Goal: Task Accomplishment & Management: Complete application form

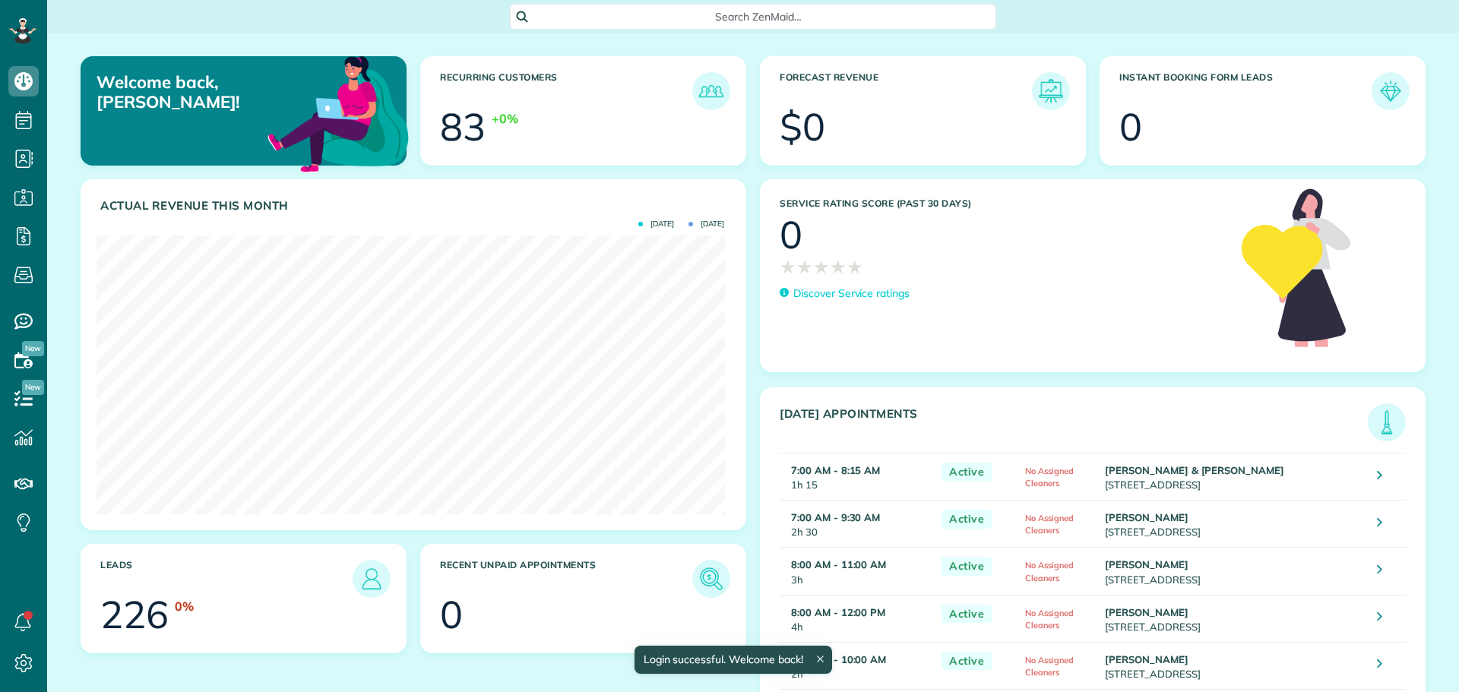
scroll to position [279, 628]
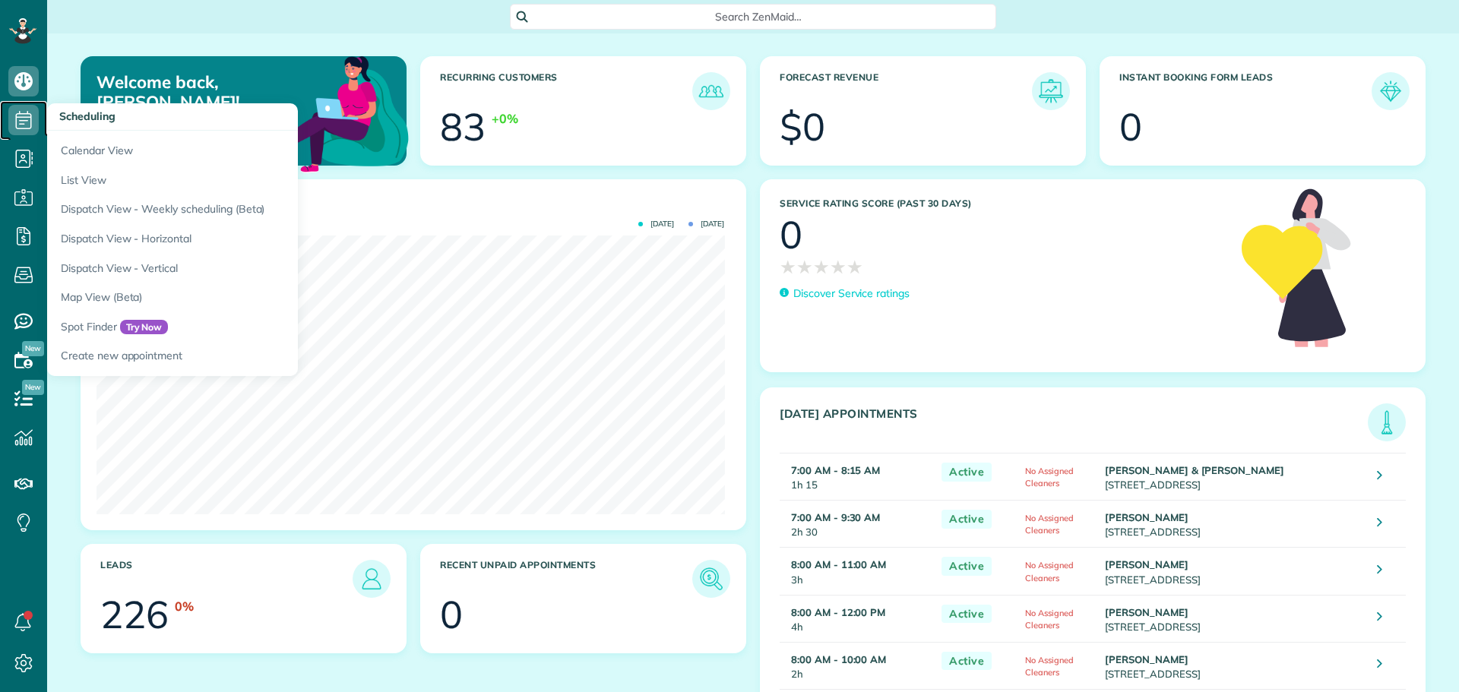
click at [31, 131] on icon at bounding box center [23, 120] width 30 height 30
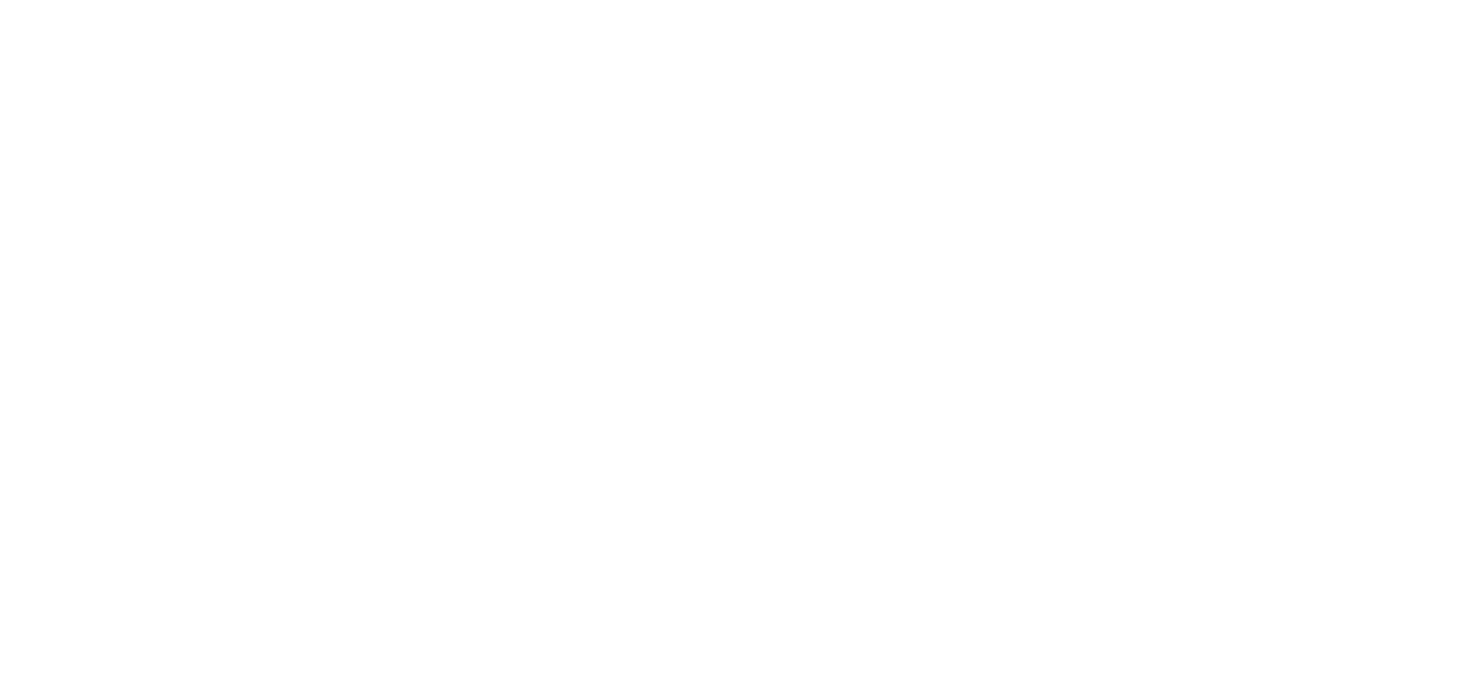
click at [0, 0] on html at bounding box center [0, 0] width 0 height 0
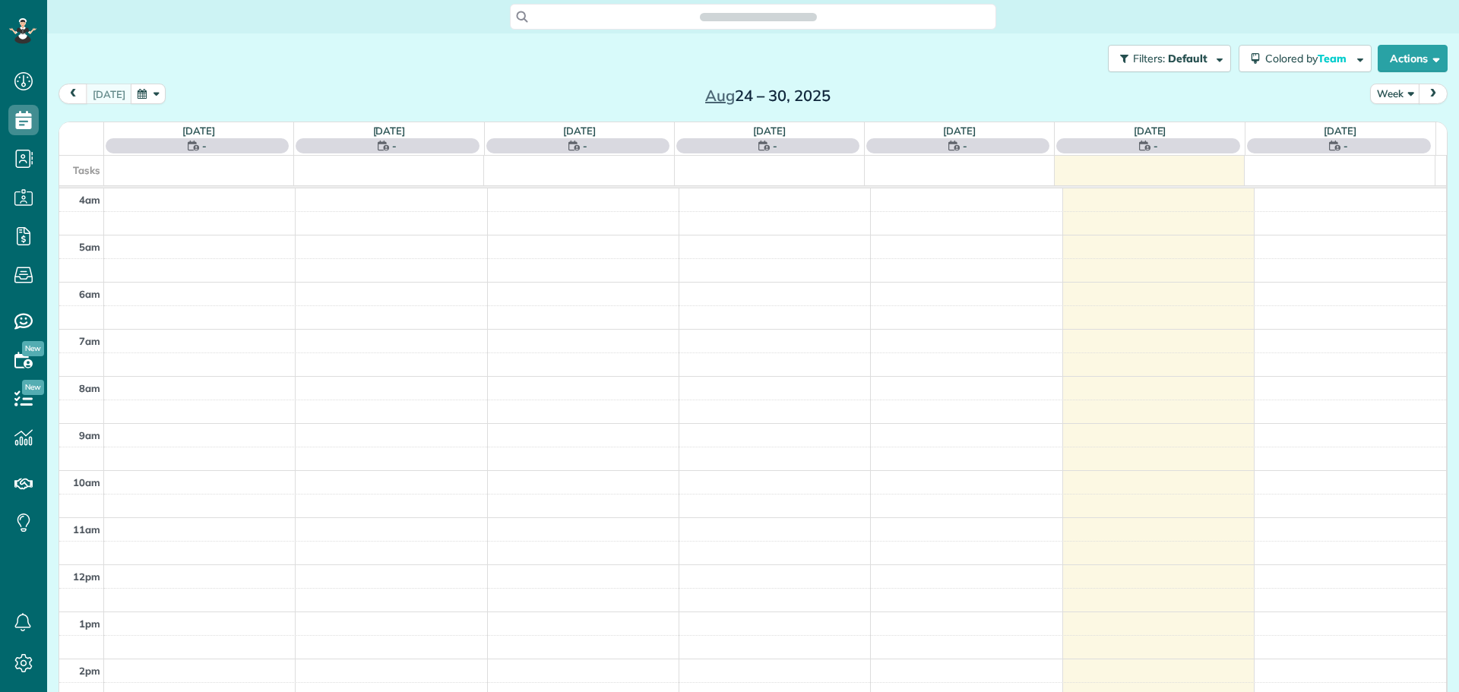
scroll to position [142, 0]
click at [749, 17] on span "Search ZenMaid…" at bounding box center [758, 16] width 86 height 15
click at [746, 14] on span "Search ZenMaid…" at bounding box center [758, 16] width 86 height 15
click at [682, 20] on div "Search ZenMaid…" at bounding box center [753, 17] width 486 height 26
click at [517, 16] on icon at bounding box center [522, 16] width 11 height 11
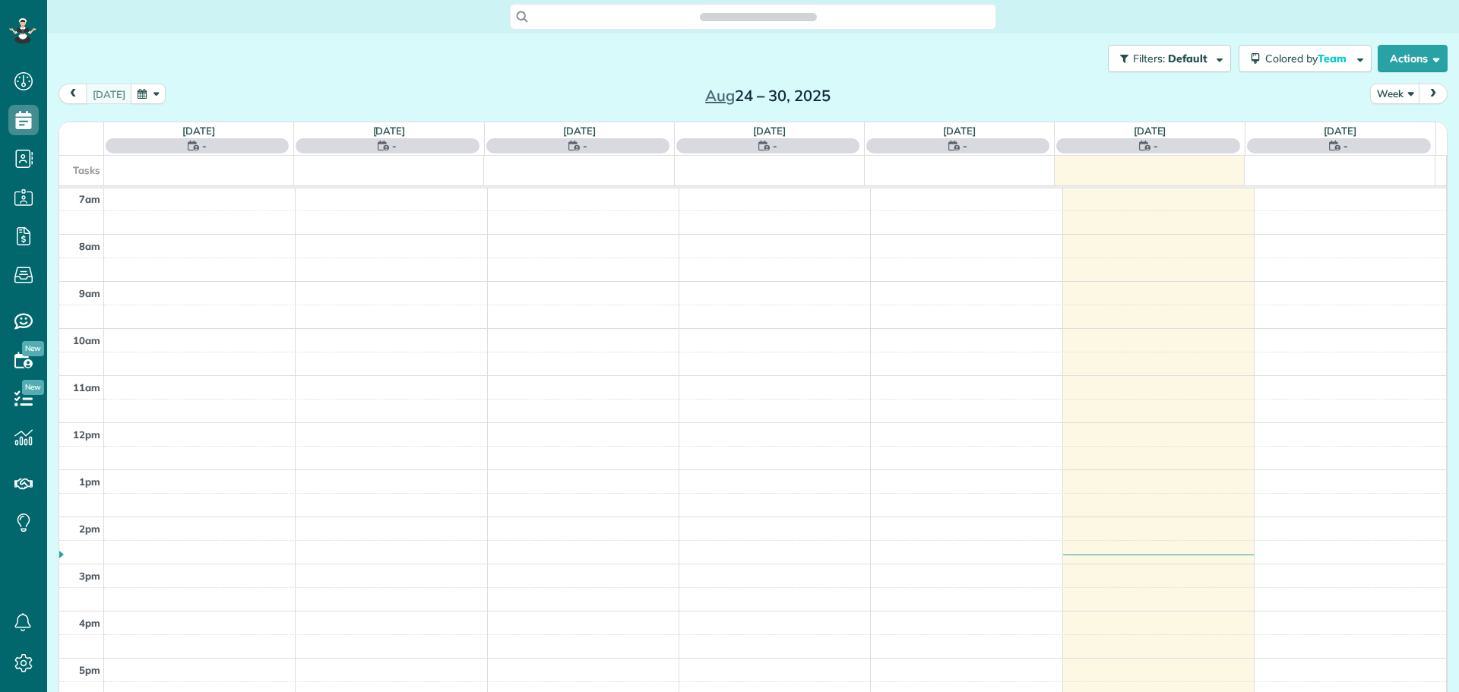
click at [743, 16] on span "Search ZenMaid…" at bounding box center [758, 16] width 86 height 15
click at [780, 20] on span "Search ZenMaid…" at bounding box center [758, 16] width 86 height 15
click at [736, 22] on span "Search ZenMaid…" at bounding box center [758, 16] width 86 height 15
click at [790, 10] on span "Search ZenMaid…" at bounding box center [758, 16] width 86 height 15
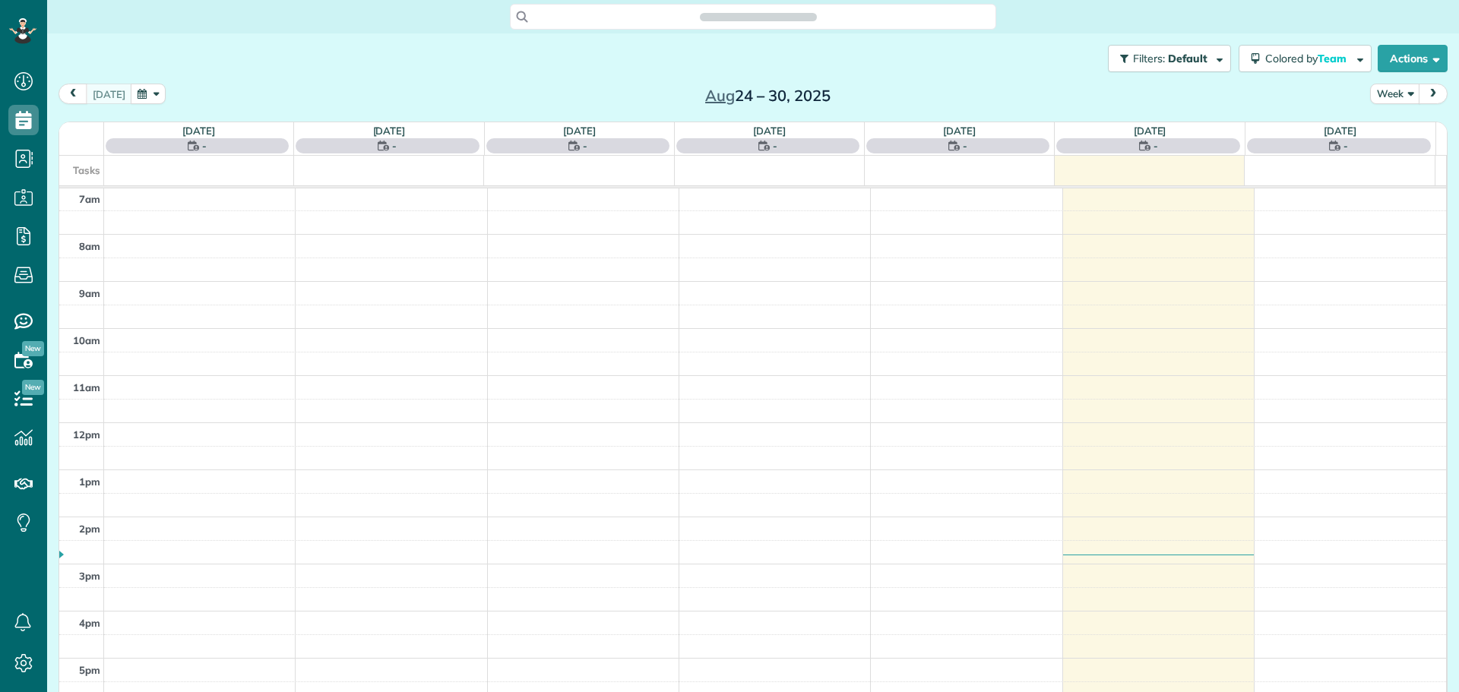
click at [834, 14] on div "Search ZenMaid…" at bounding box center [753, 17] width 486 height 26
click at [763, 14] on span "Search ZenMaid…" at bounding box center [758, 16] width 86 height 15
click at [801, 17] on span "Search ZenMaid…" at bounding box center [758, 16] width 86 height 15
click at [518, 18] on icon at bounding box center [522, 16] width 11 height 11
click at [1412, 54] on button "Actions" at bounding box center [1413, 58] width 70 height 27
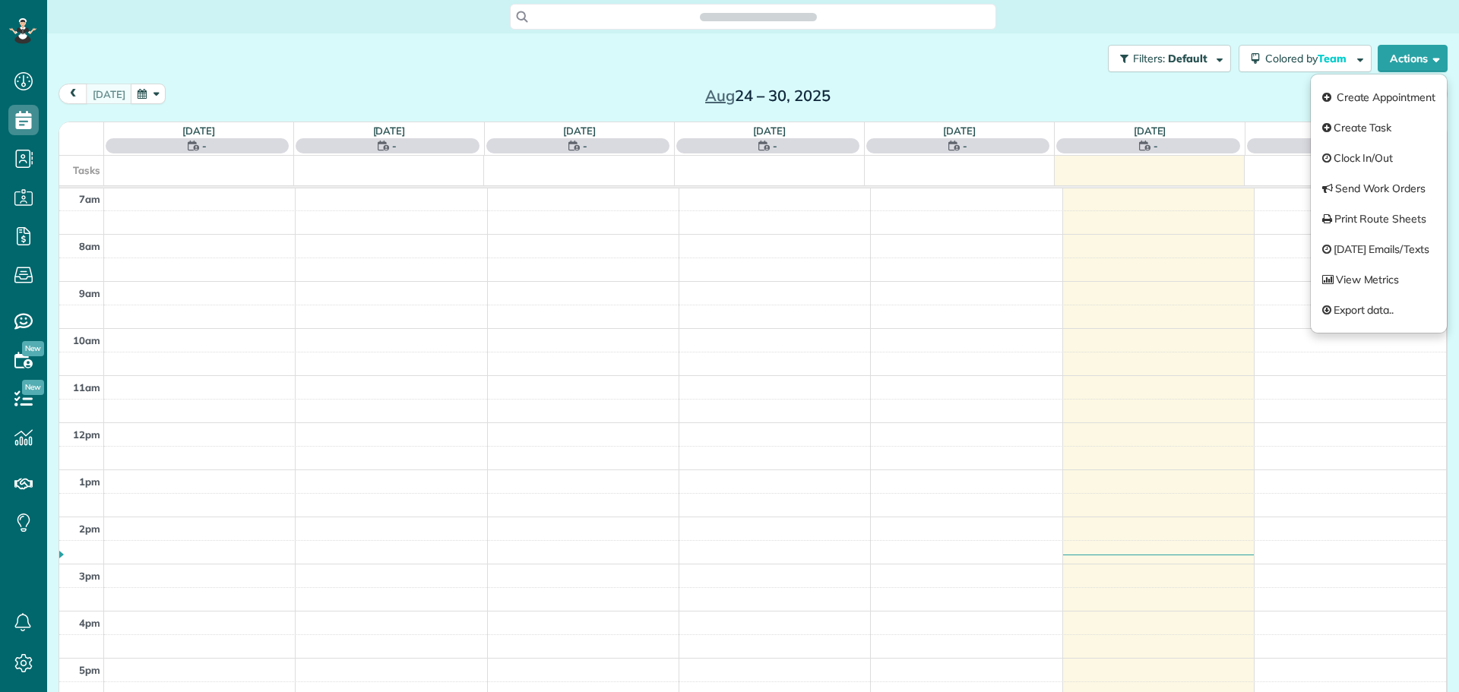
click at [1226, 93] on div "today Week Aug 24 – 30, 2025" at bounding box center [753, 98] width 1389 height 28
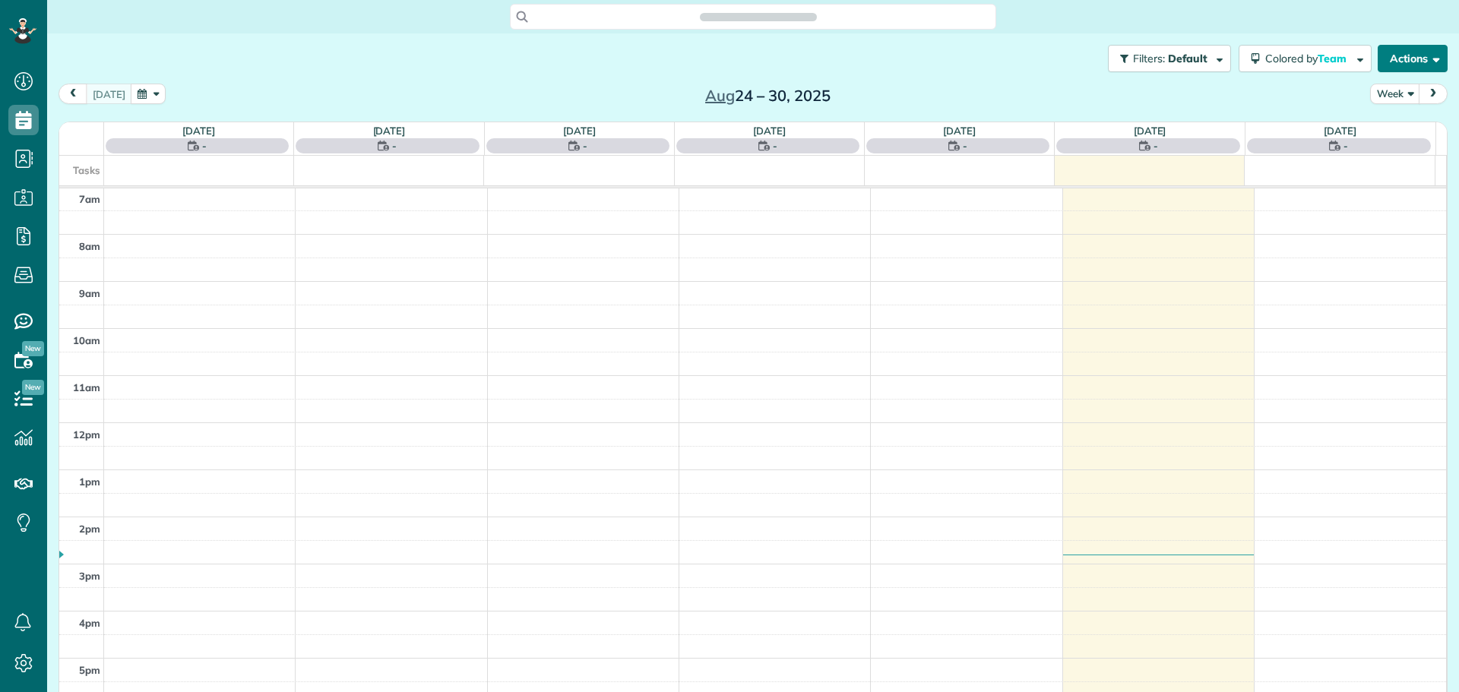
click at [1398, 62] on button "Actions" at bounding box center [1413, 58] width 70 height 27
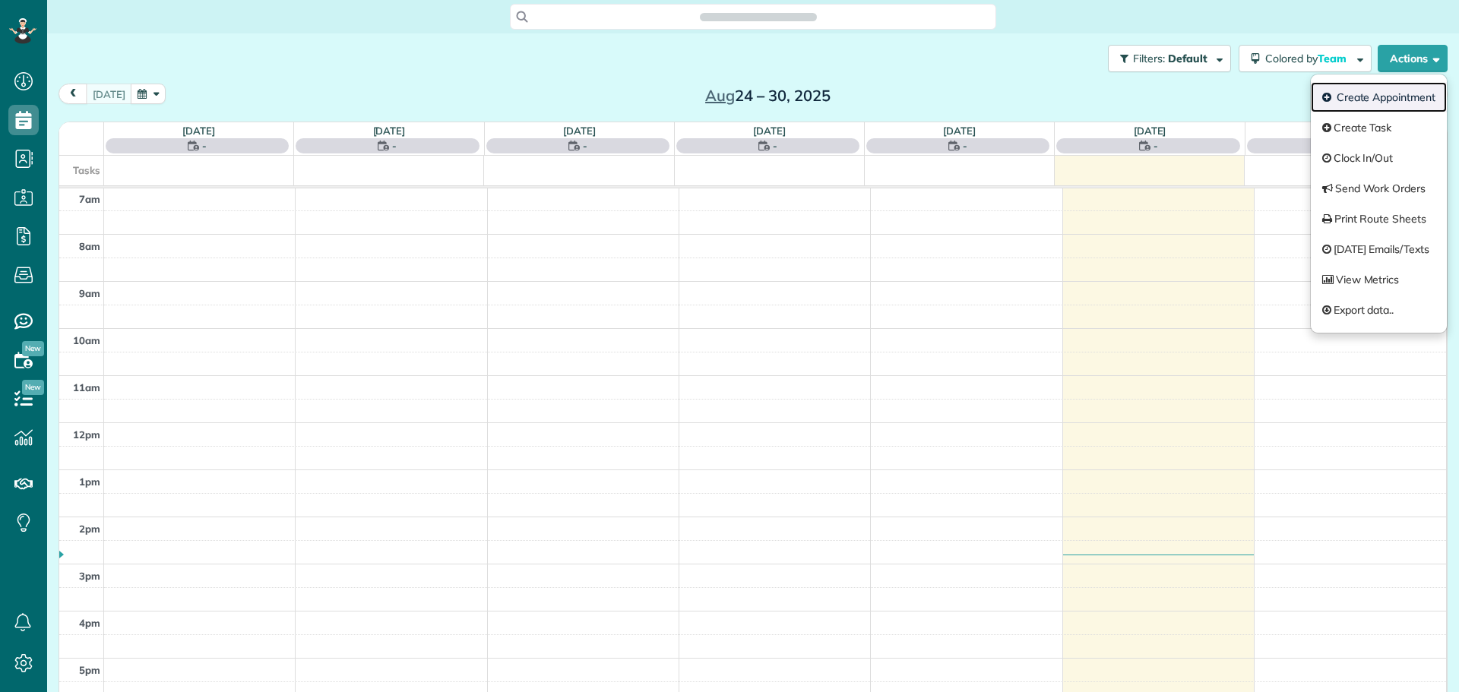
click at [1383, 99] on link "Create Appointment" at bounding box center [1379, 97] width 136 height 30
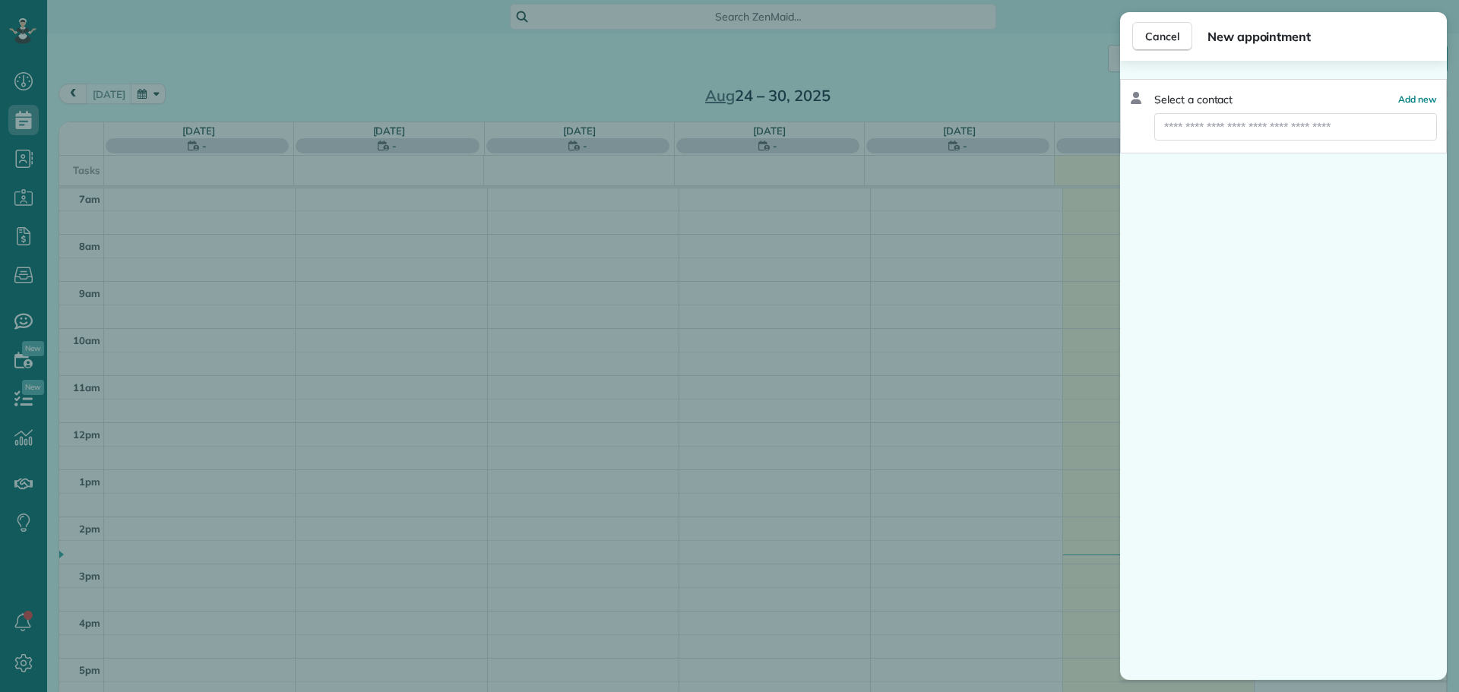
click at [1197, 126] on input "text" at bounding box center [1295, 126] width 283 height 27
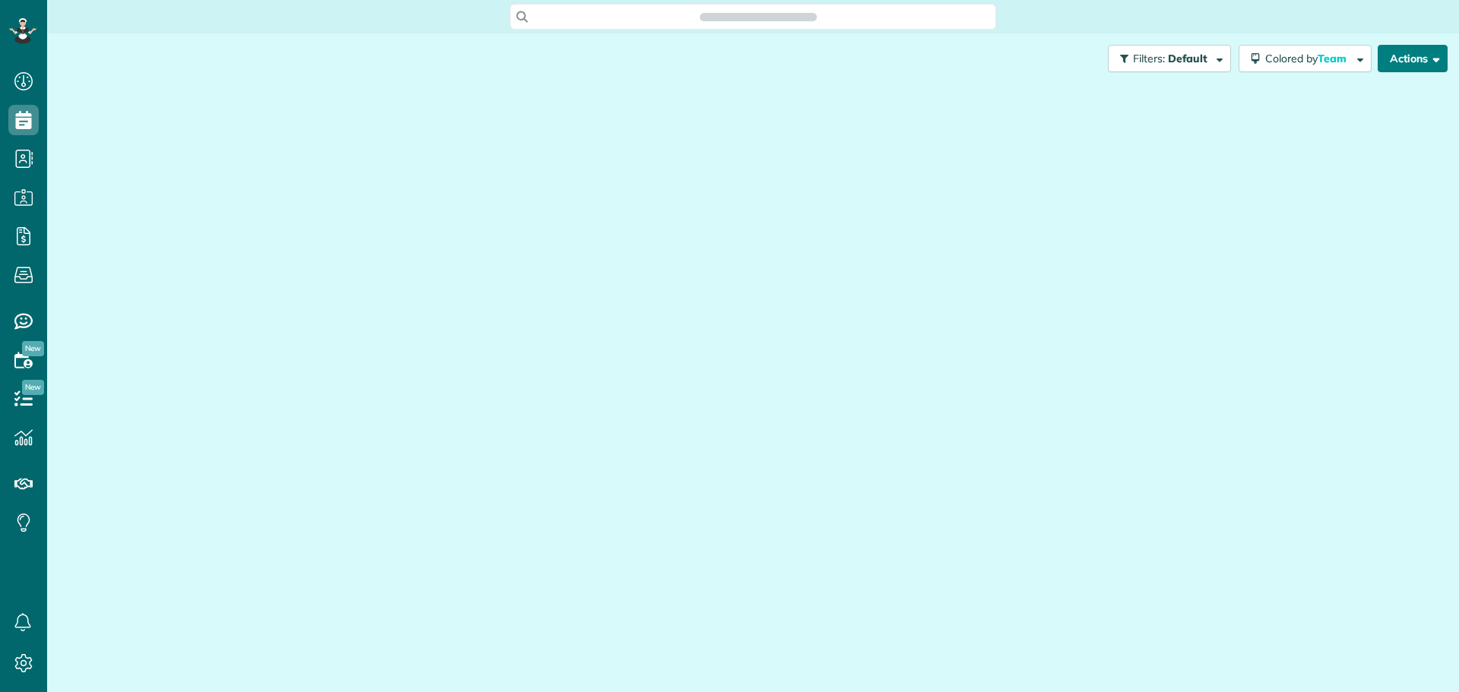
click at [1408, 53] on button "Actions" at bounding box center [1413, 58] width 70 height 27
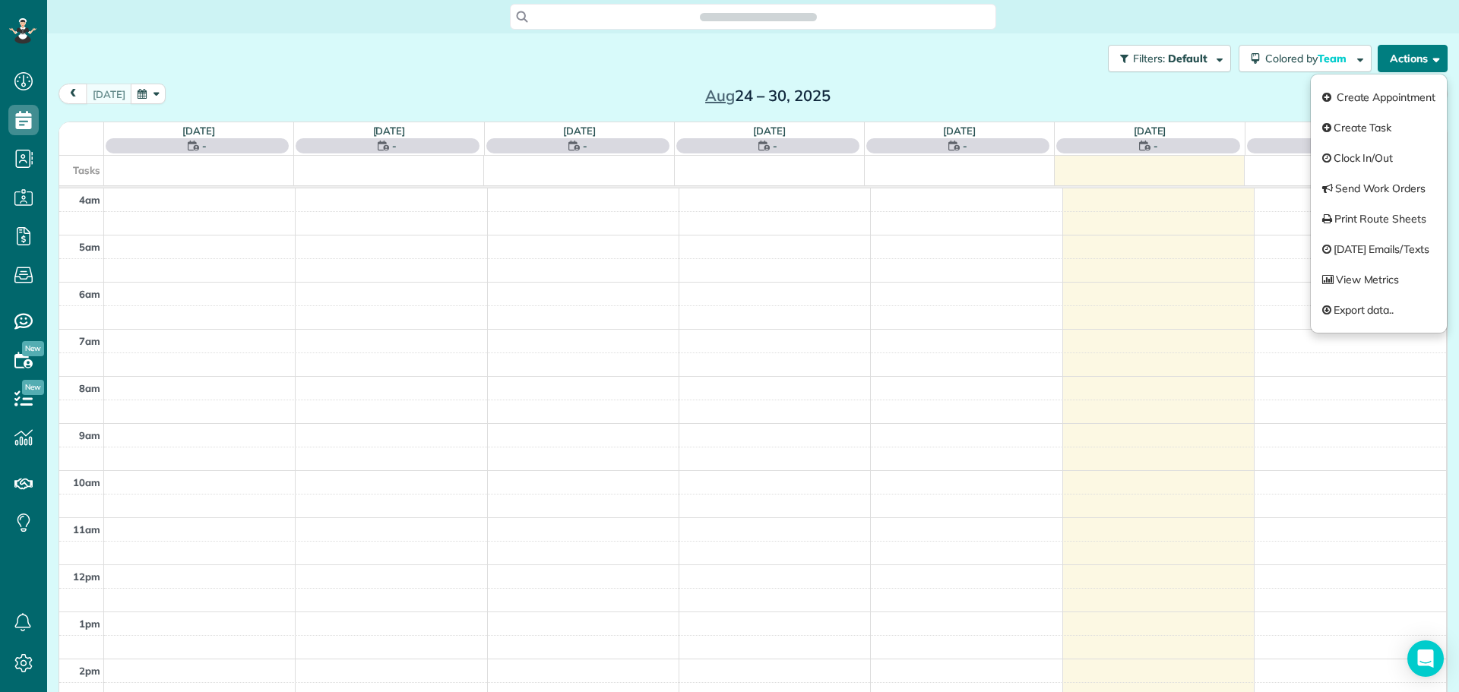
scroll to position [142, 0]
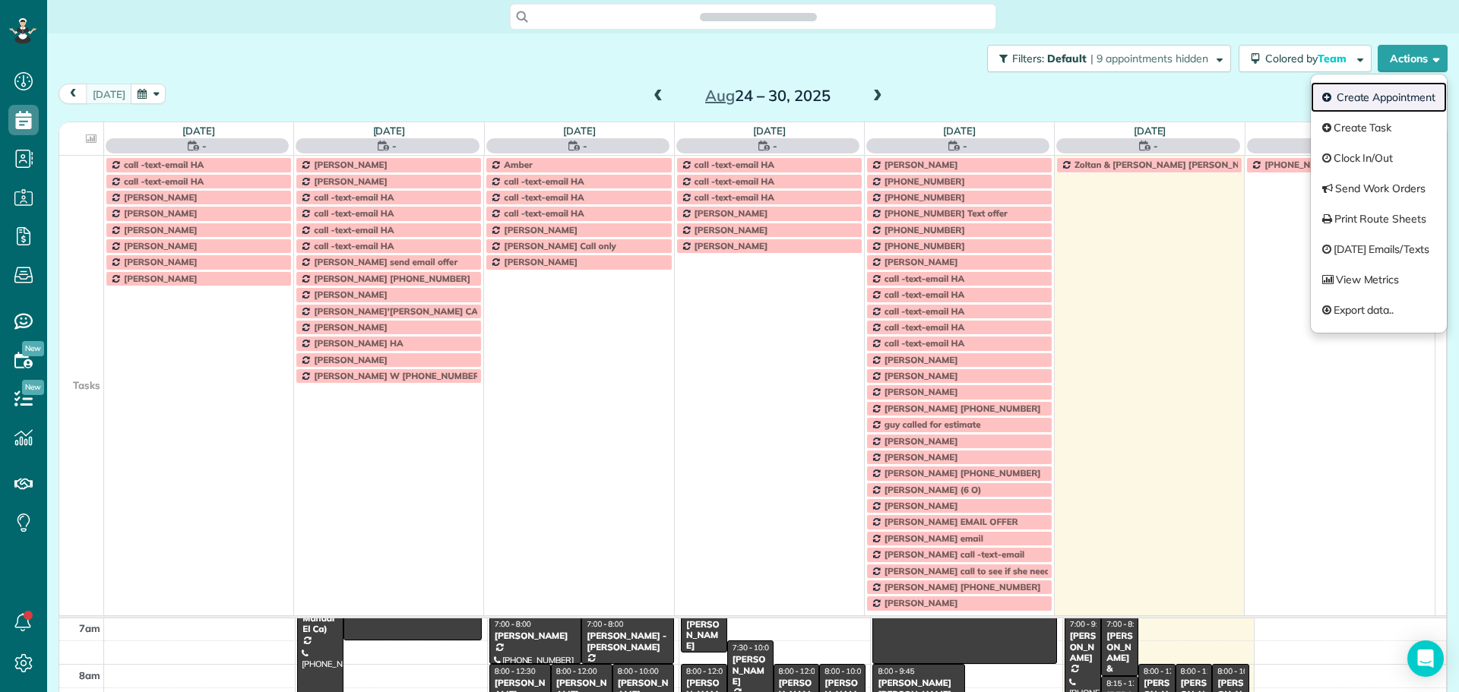
click at [1392, 93] on link "Create Appointment" at bounding box center [1379, 97] width 136 height 30
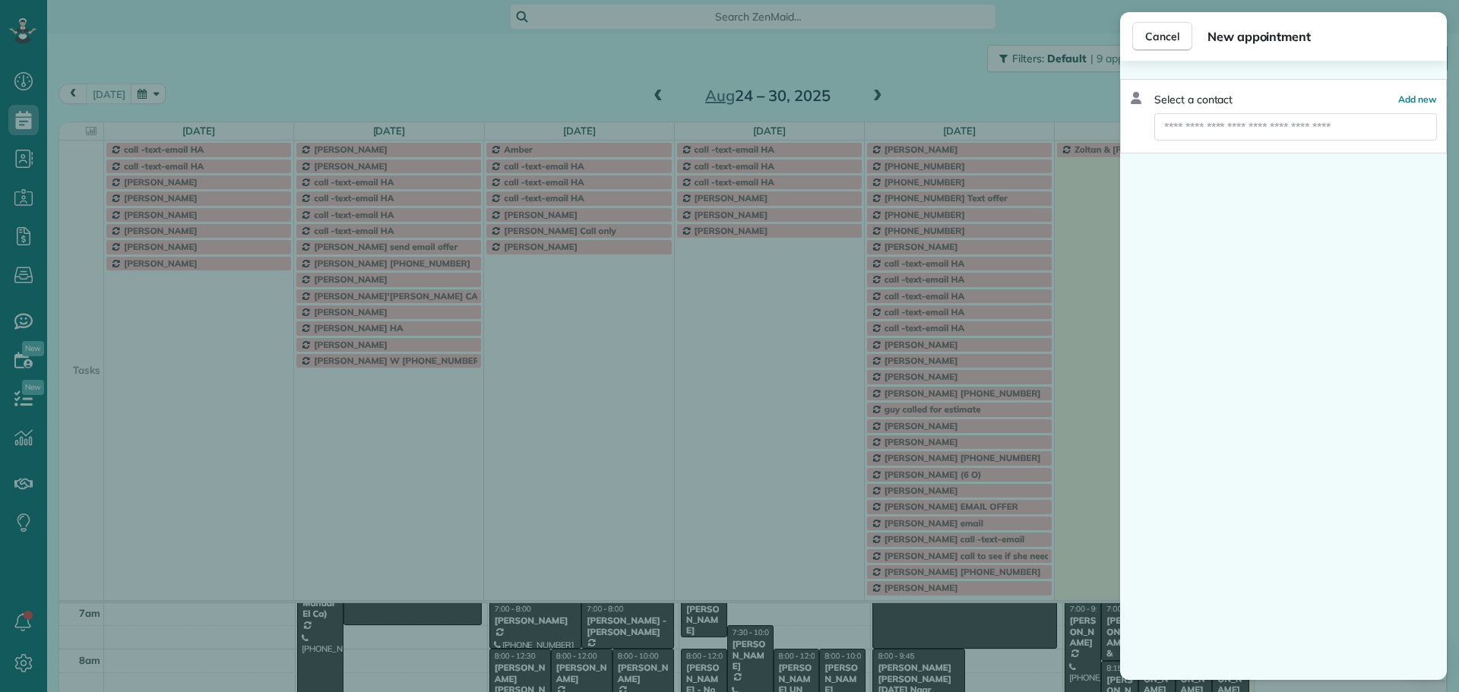
click at [1201, 125] on input "text" at bounding box center [1295, 126] width 283 height 27
type input "******"
click at [1230, 154] on span "[PERSON_NAME]" at bounding box center [1217, 154] width 89 height 14
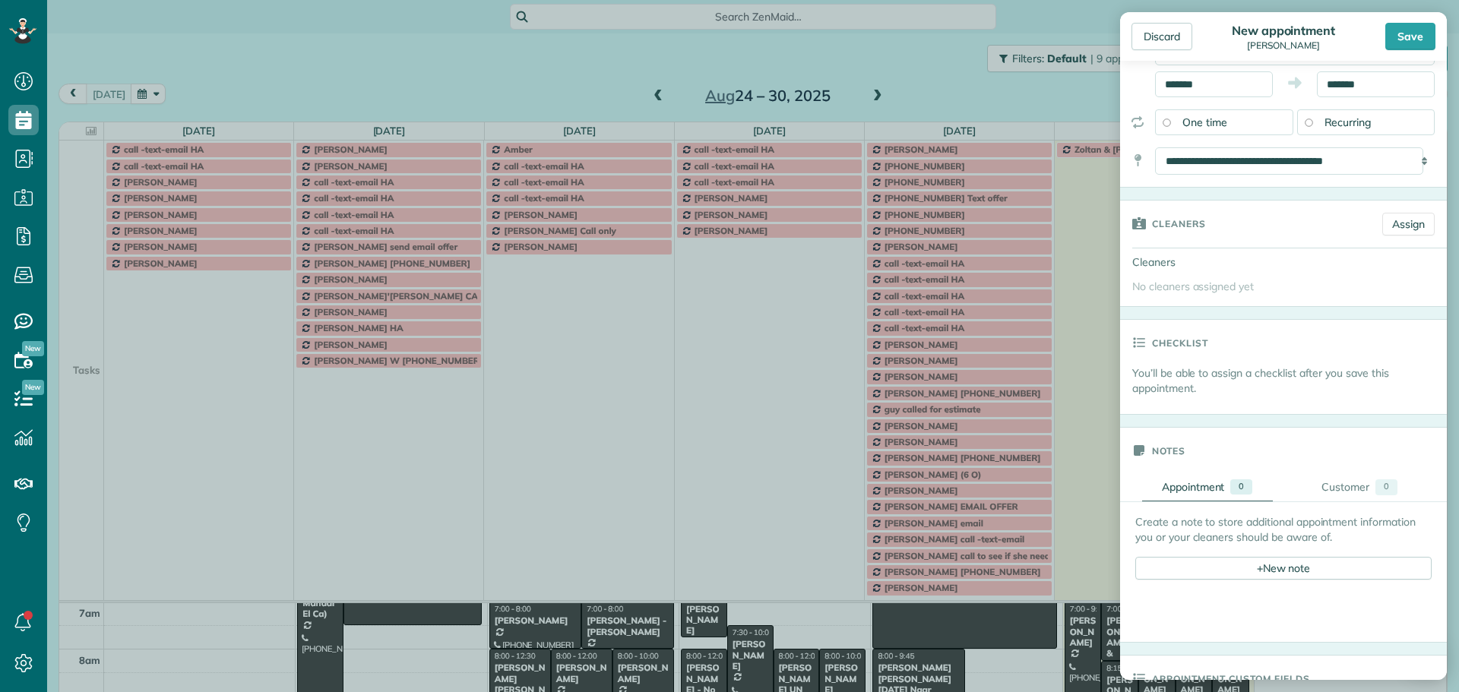
scroll to position [542, 0]
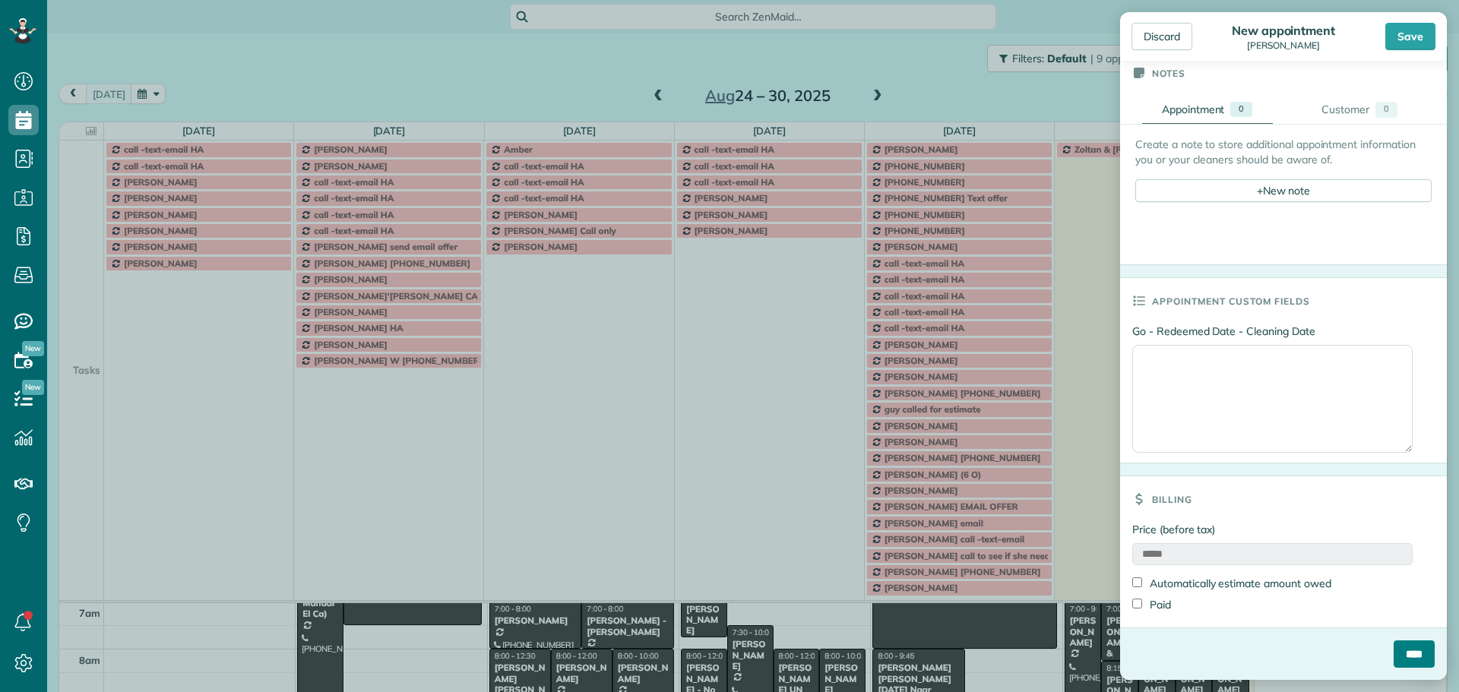
click at [1401, 654] on input "****" at bounding box center [1414, 654] width 41 height 27
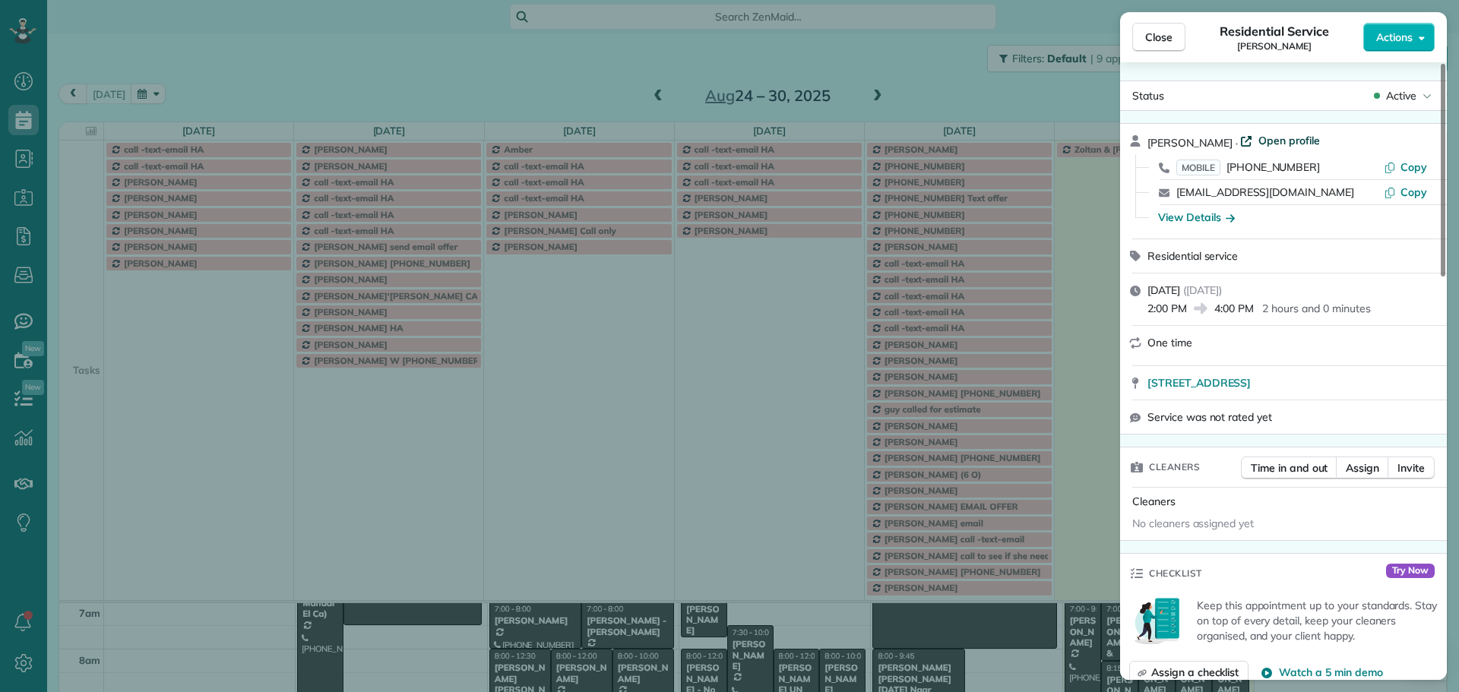
click at [1280, 137] on span "Open profile" at bounding box center [1290, 140] width 62 height 15
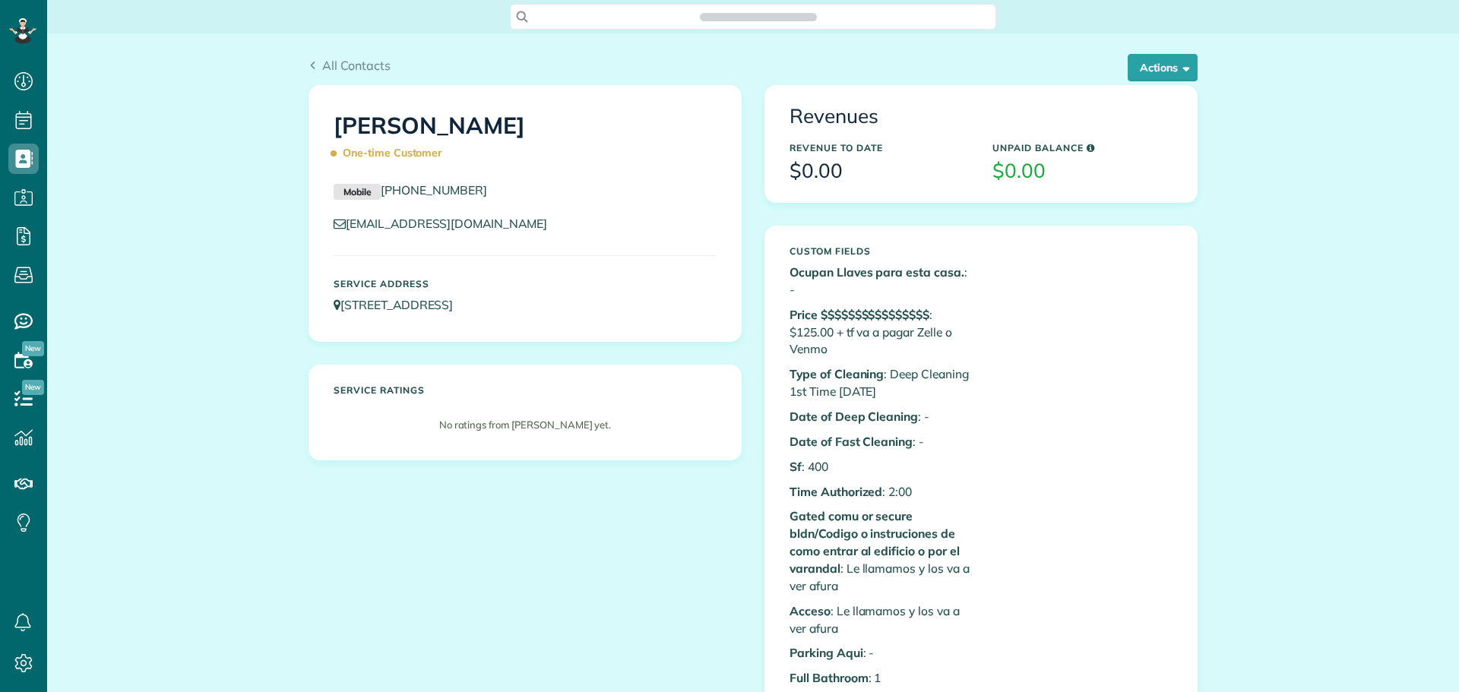
scroll to position [7, 7]
click at [1148, 66] on button "Actions" at bounding box center [1163, 67] width 70 height 27
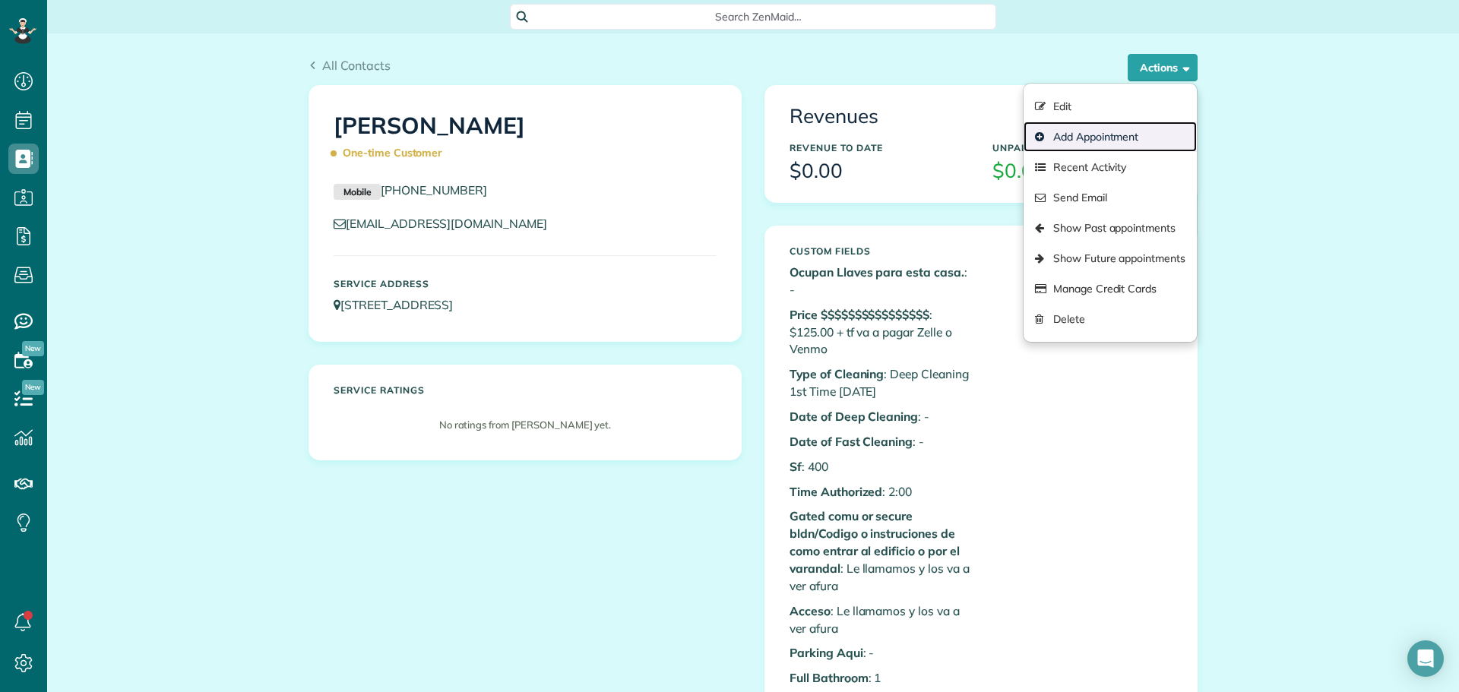
click at [1086, 137] on link "Add Appointment" at bounding box center [1110, 137] width 173 height 30
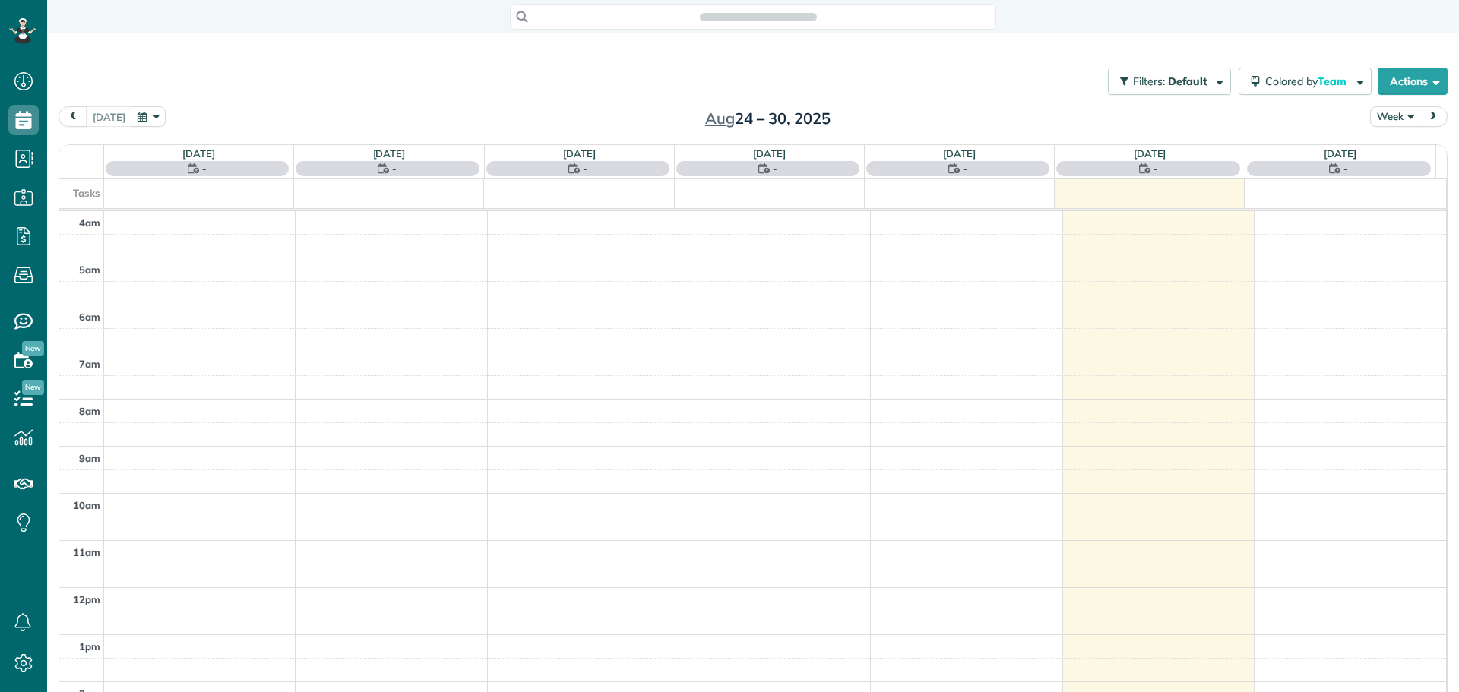
scroll to position [142, 0]
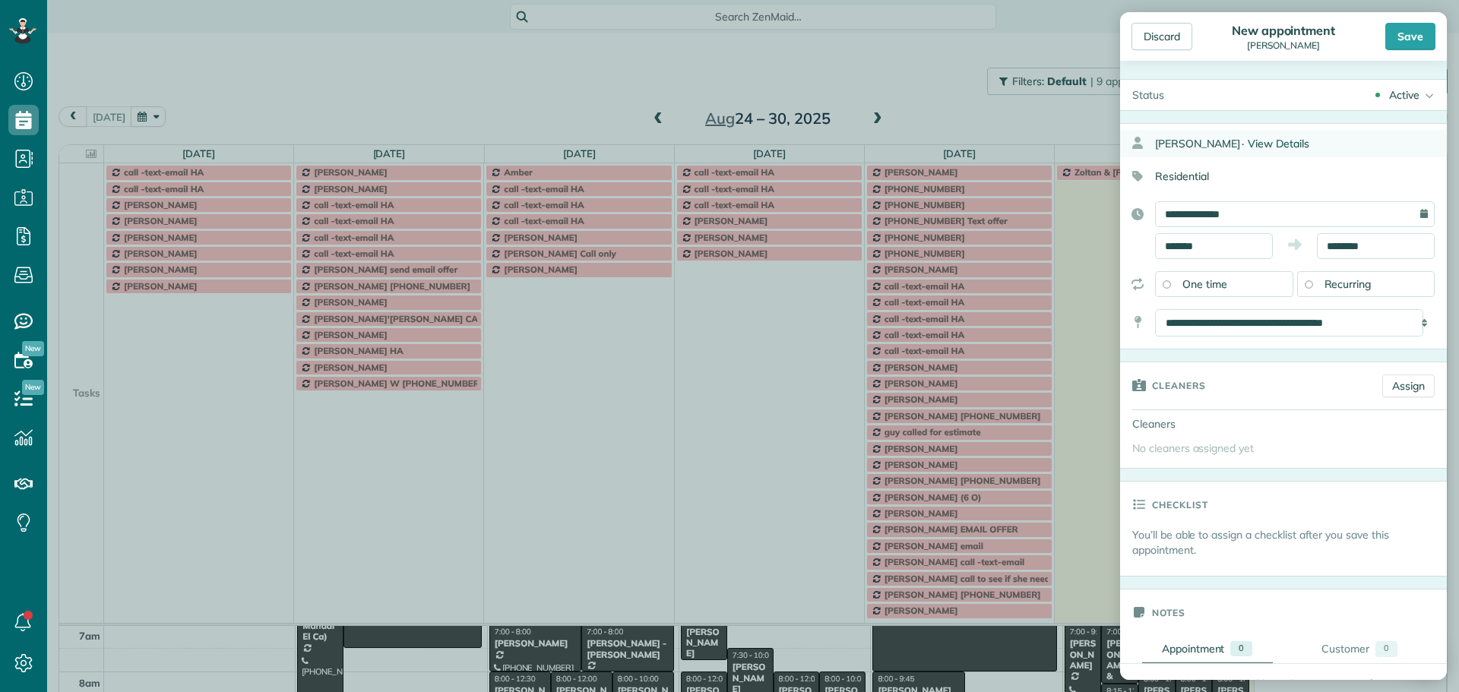
click at [1251, 146] on span "View Details" at bounding box center [1279, 144] width 62 height 14
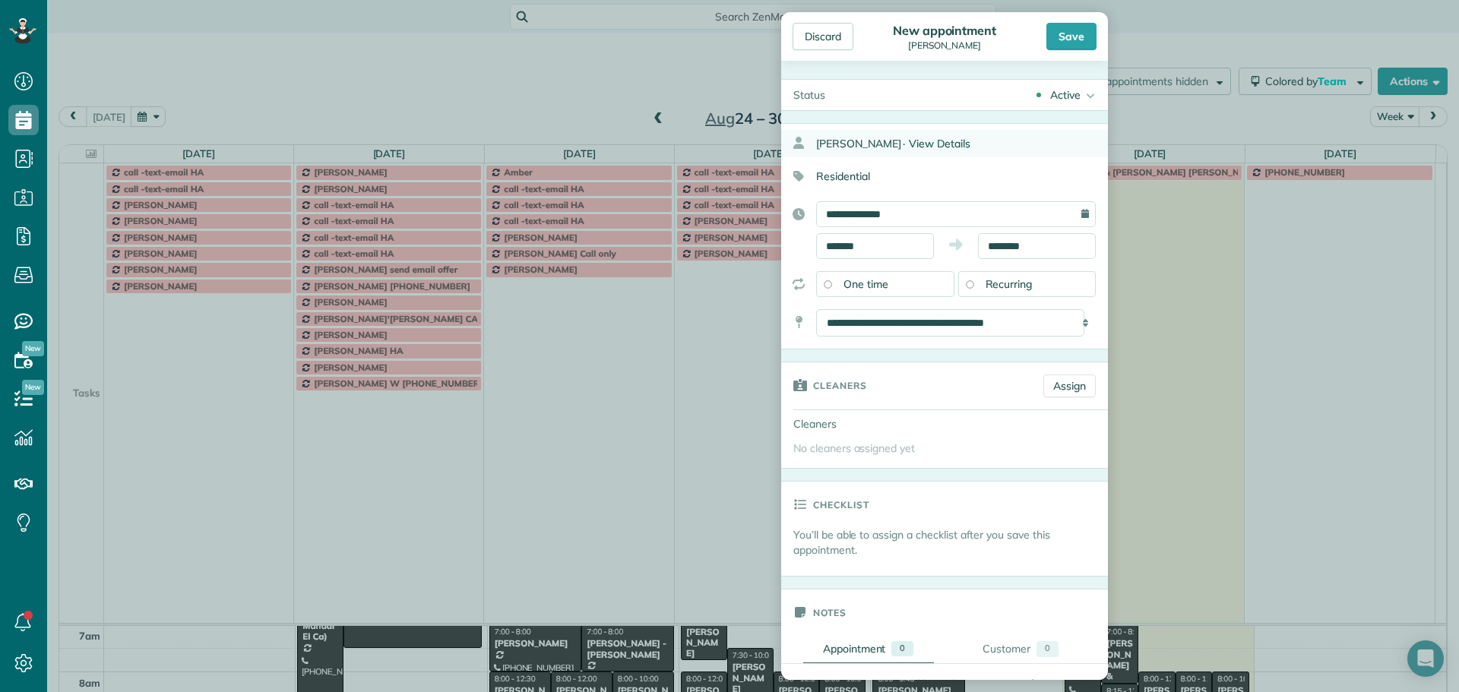
click at [909, 143] on span "View Details" at bounding box center [940, 144] width 62 height 14
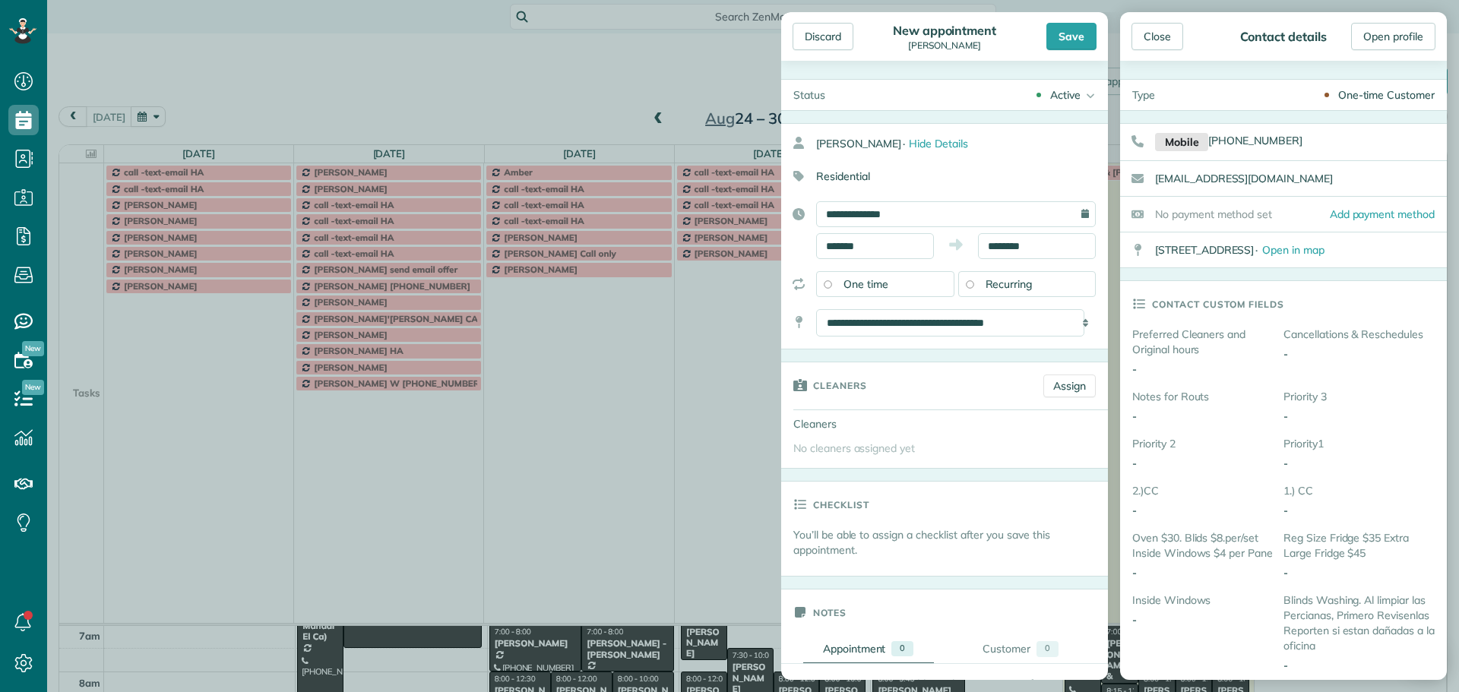
click at [1388, 87] on div "One-time Customer" at bounding box center [1386, 94] width 97 height 15
click at [909, 141] on span "Hide Details" at bounding box center [938, 144] width 59 height 14
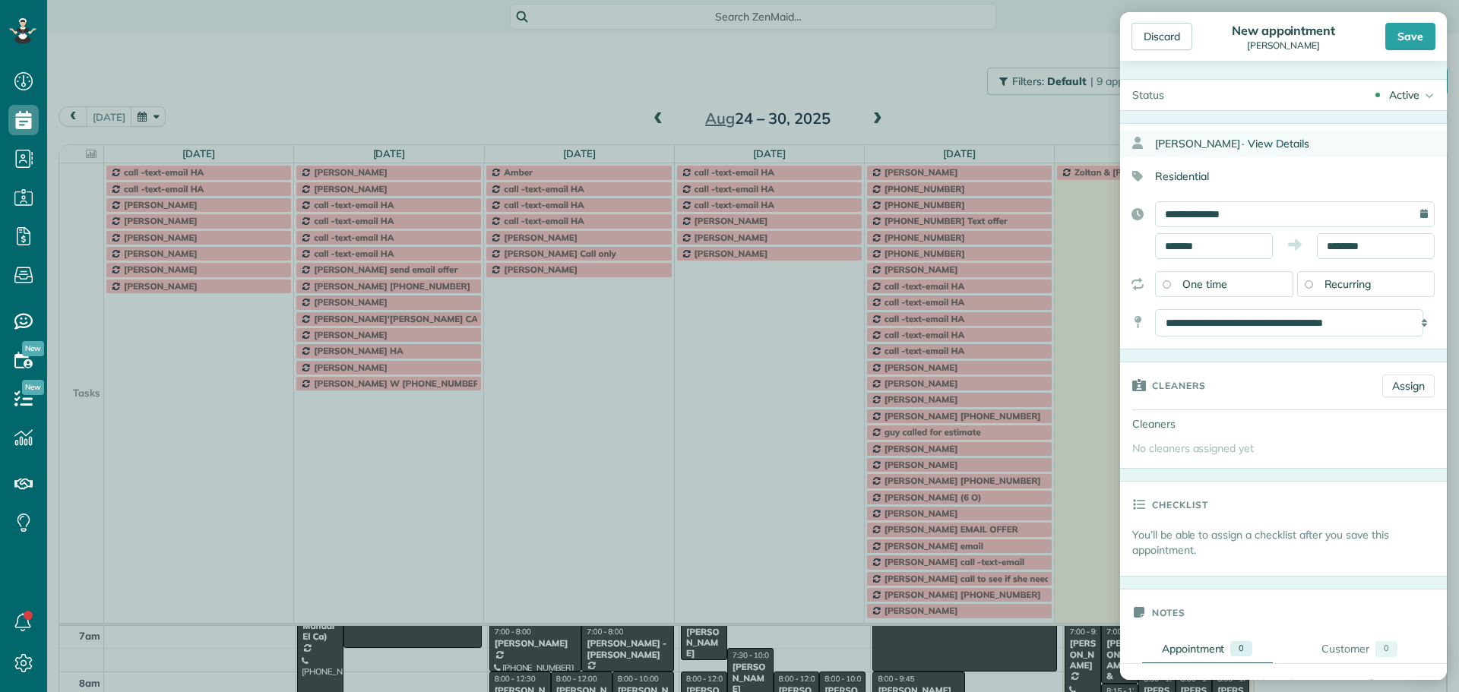
click at [1269, 147] on span "View Details" at bounding box center [1279, 144] width 62 height 14
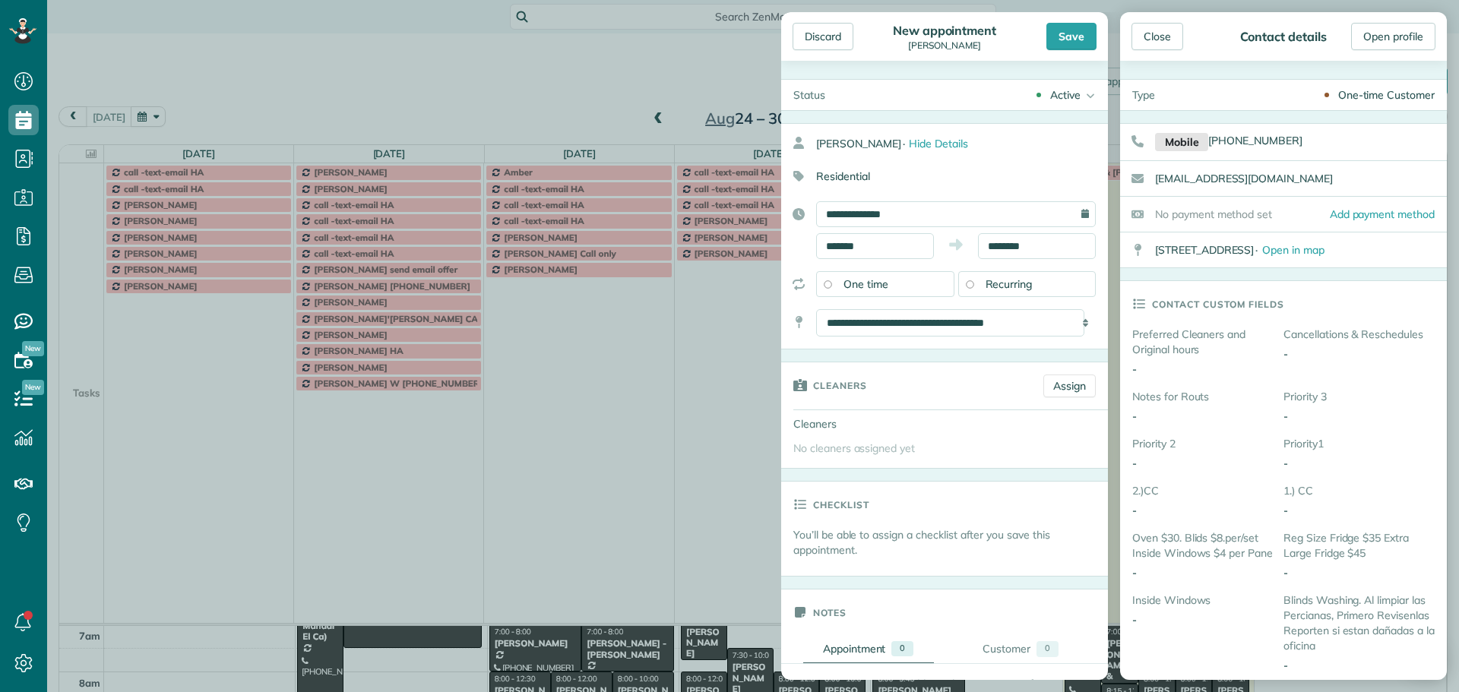
click at [964, 110] on div "Status Active Active Stand-By Cancelled Completed" at bounding box center [944, 95] width 327 height 32
click at [864, 215] on input "**********" at bounding box center [956, 214] width 280 height 26
click at [981, 380] on link "30" at bounding box center [984, 388] width 24 height 24
type input "**********"
drag, startPoint x: 898, startPoint y: 242, endPoint x: 784, endPoint y: 230, distance: 113.8
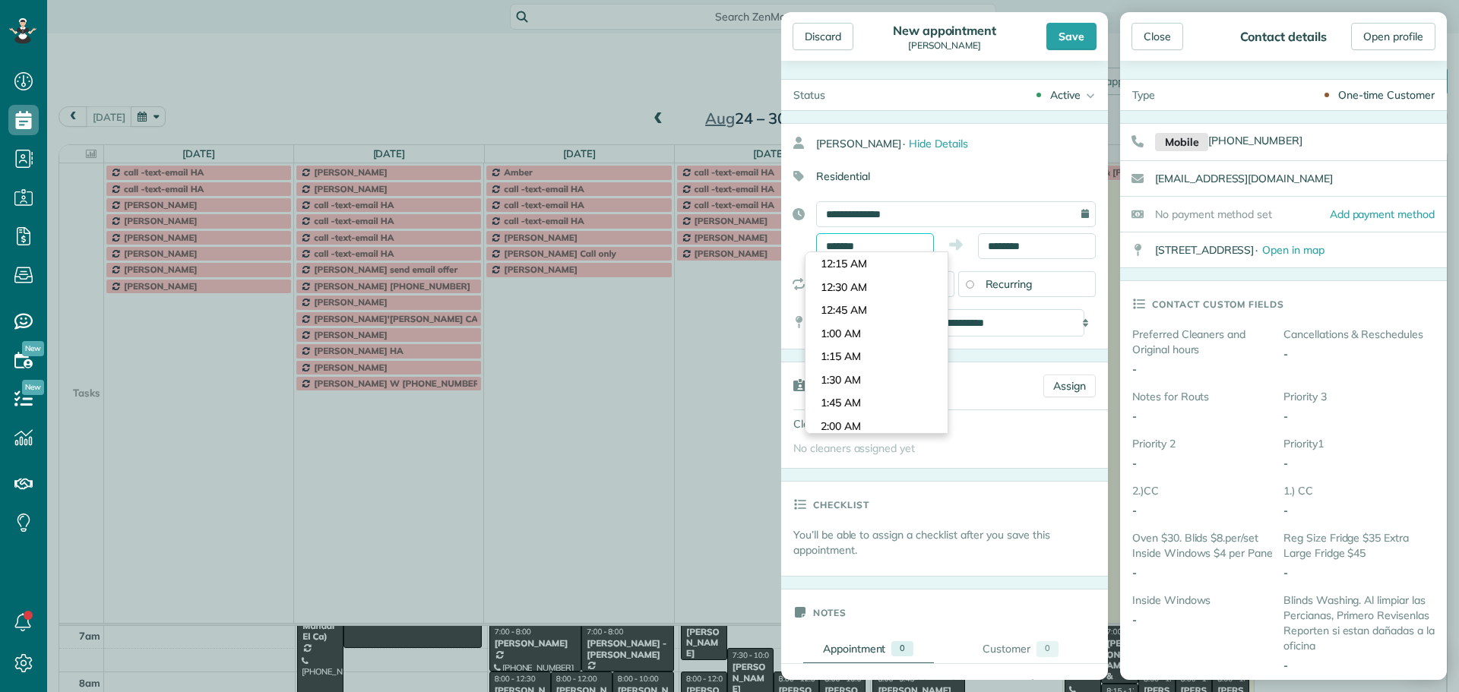
click at [784, 230] on div "**********" at bounding box center [944, 230] width 327 height 58
type input "*******"
click at [844, 285] on body "Dashboard Scheduling Calendar View List View Dispatch View - Weekly scheduling …" at bounding box center [729, 346] width 1459 height 692
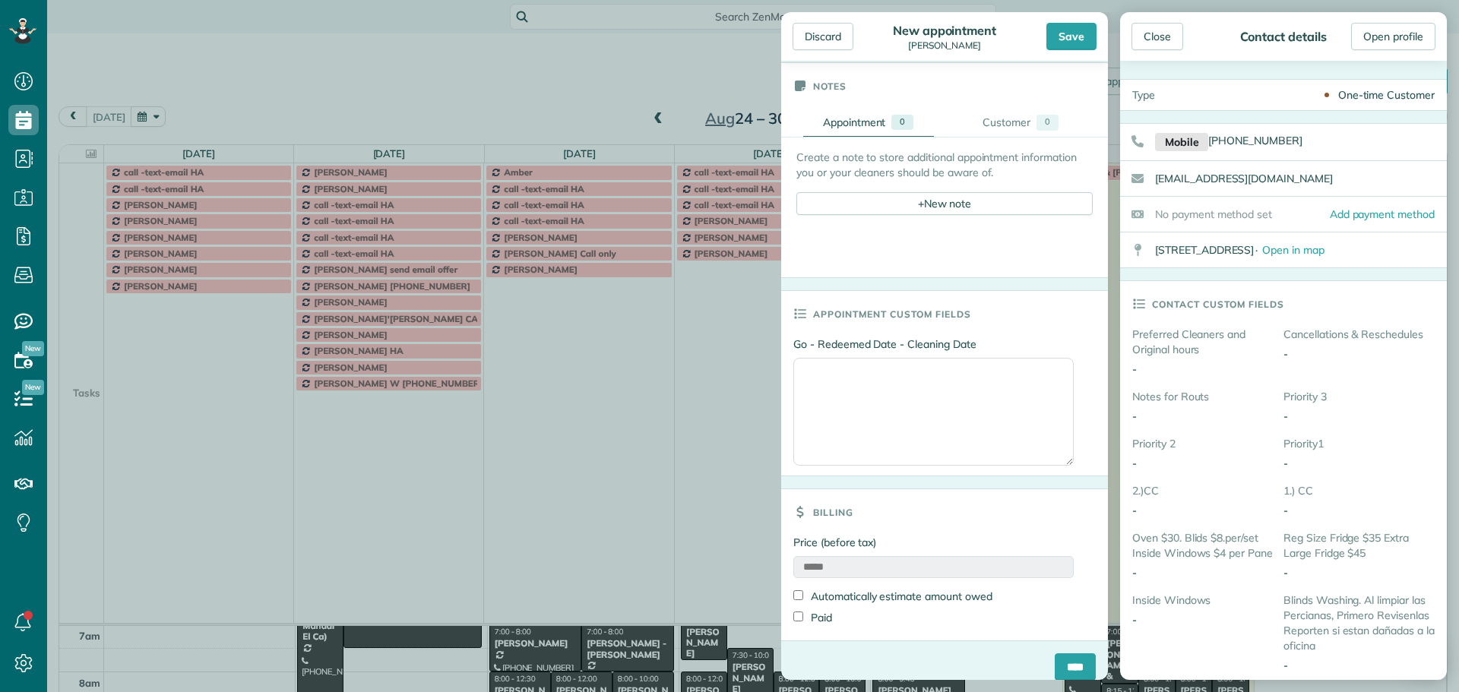
scroll to position [542, 0]
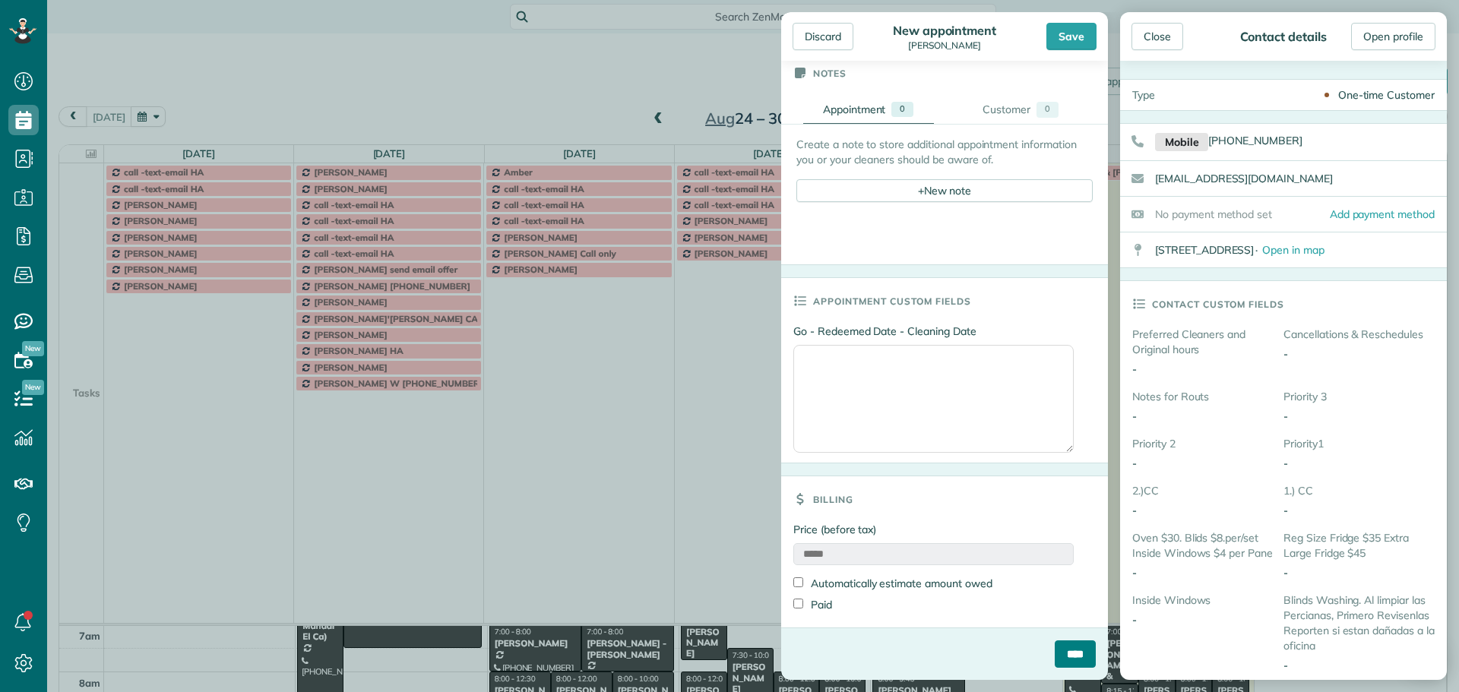
click at [1066, 656] on input "****" at bounding box center [1075, 654] width 41 height 27
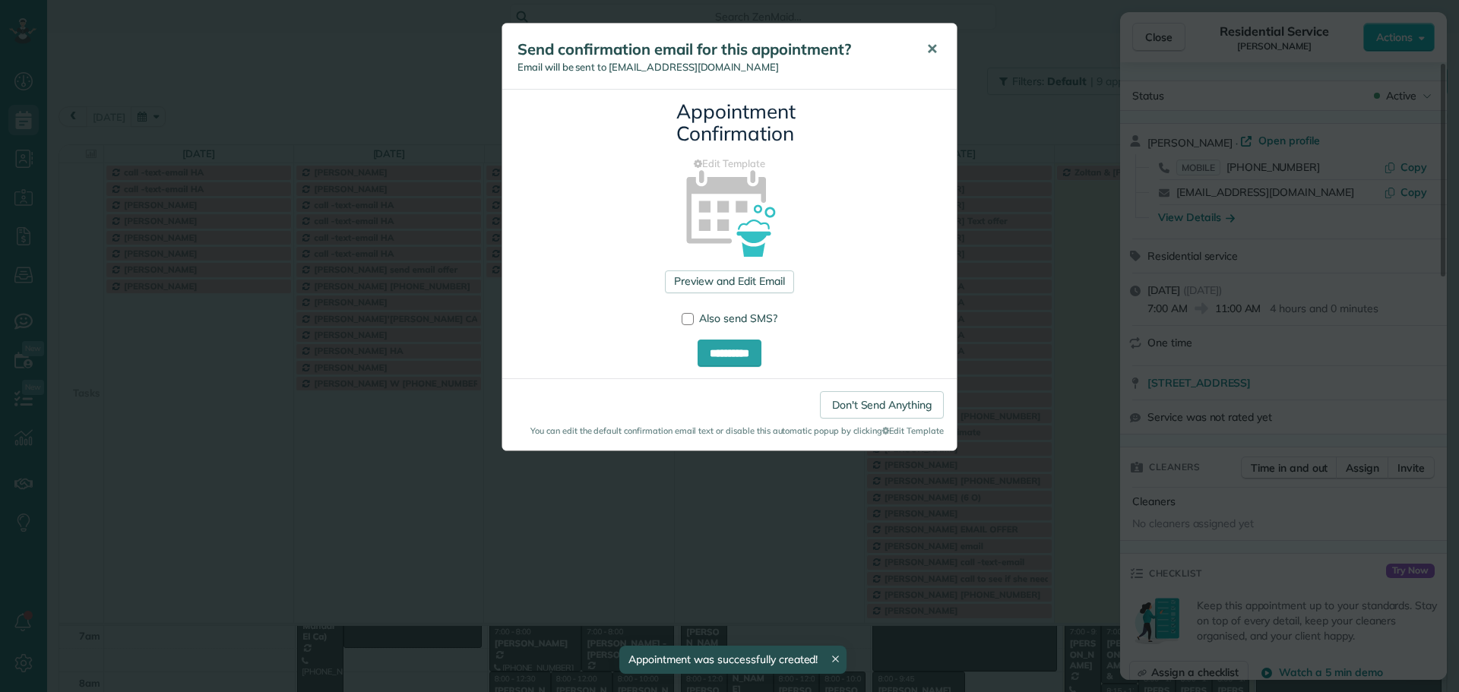
click at [920, 43] on button "✕" at bounding box center [932, 49] width 34 height 36
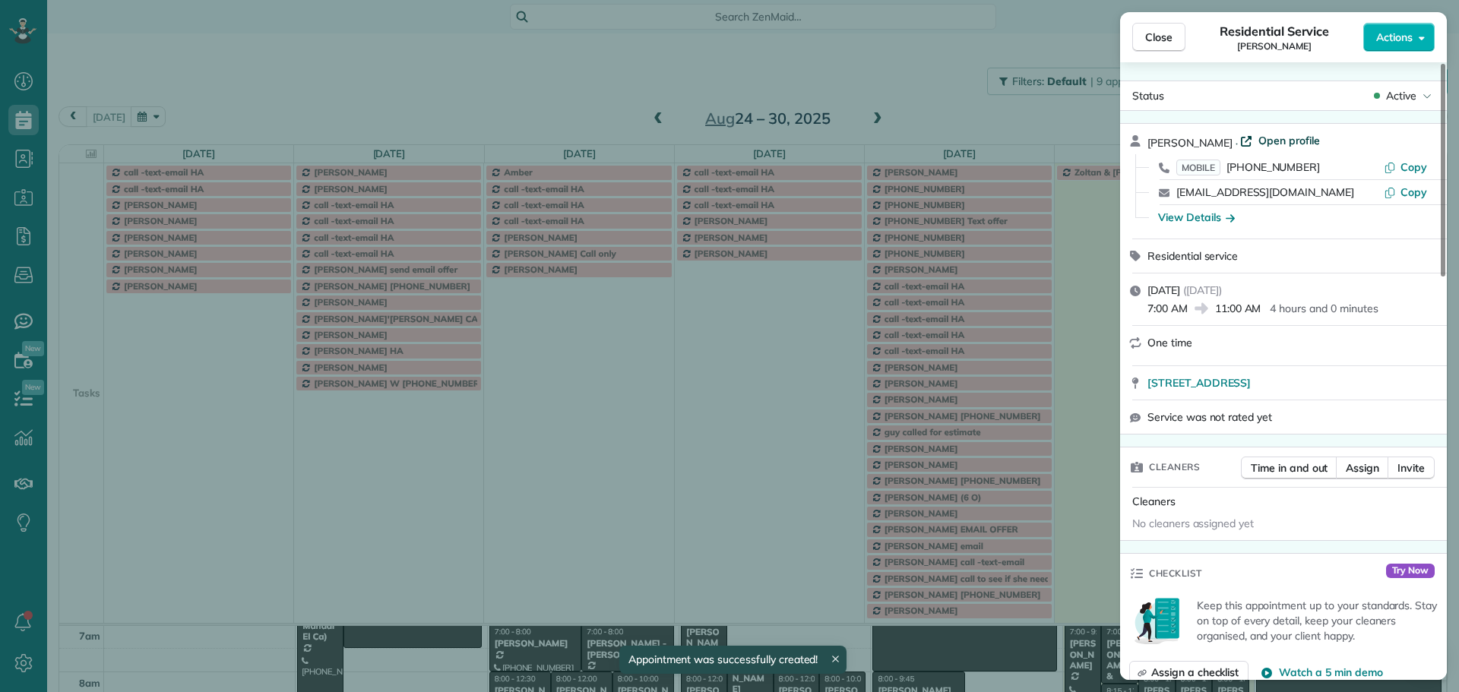
click at [1271, 141] on span "Open profile" at bounding box center [1290, 140] width 62 height 15
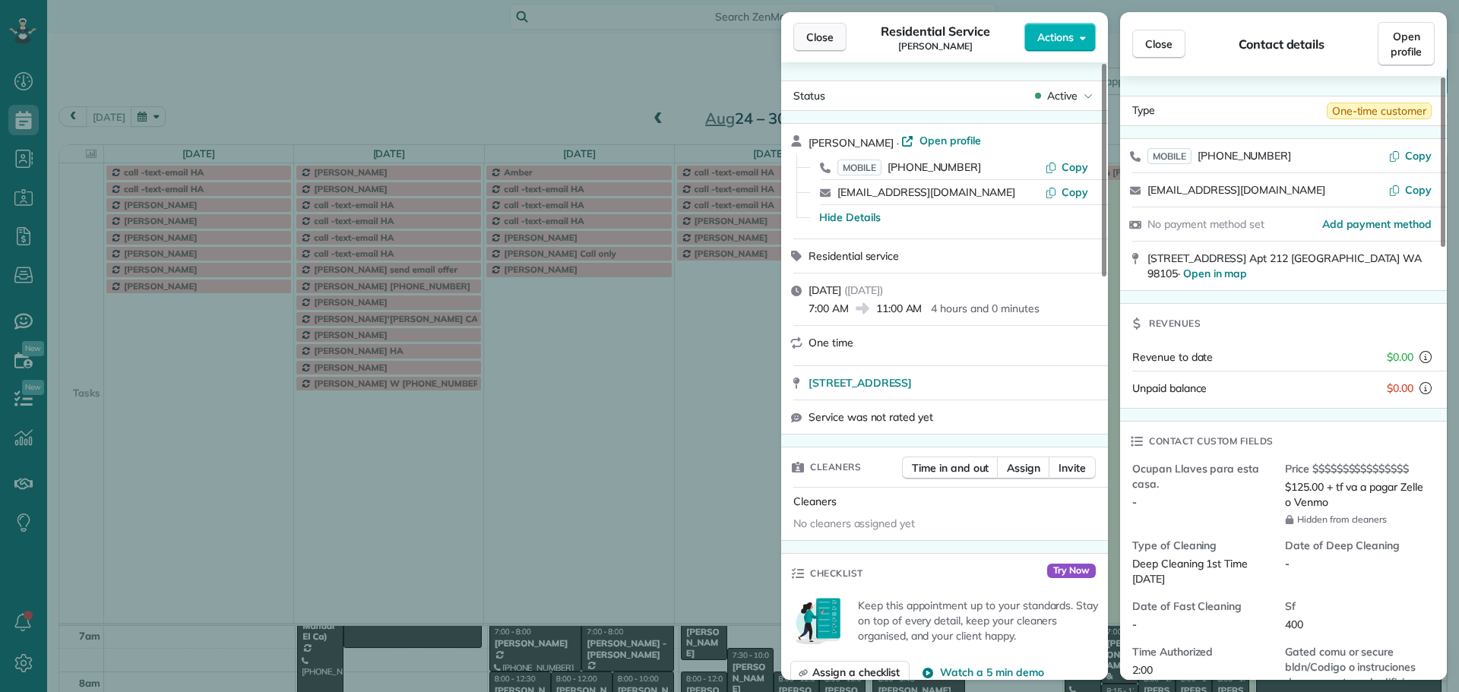
click at [830, 34] on span "Close" at bounding box center [819, 37] width 27 height 15
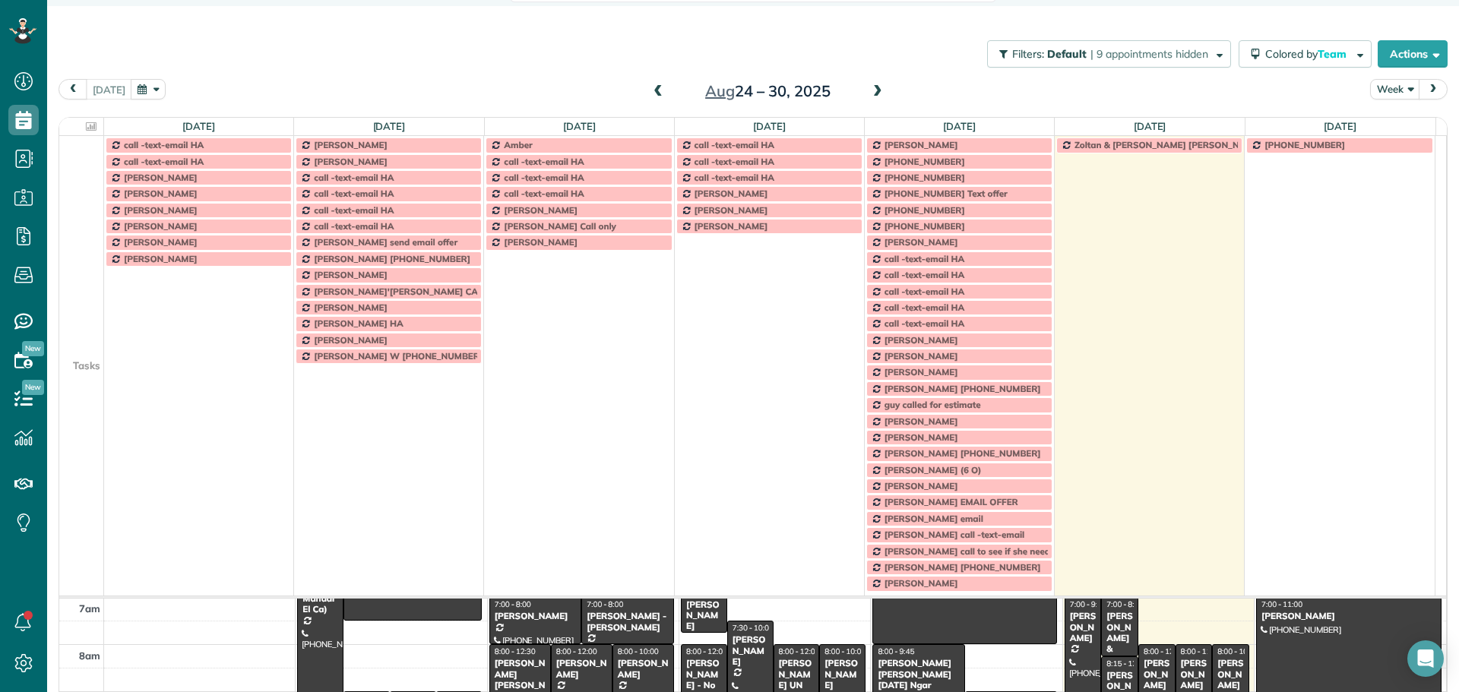
scroll to position [43, 0]
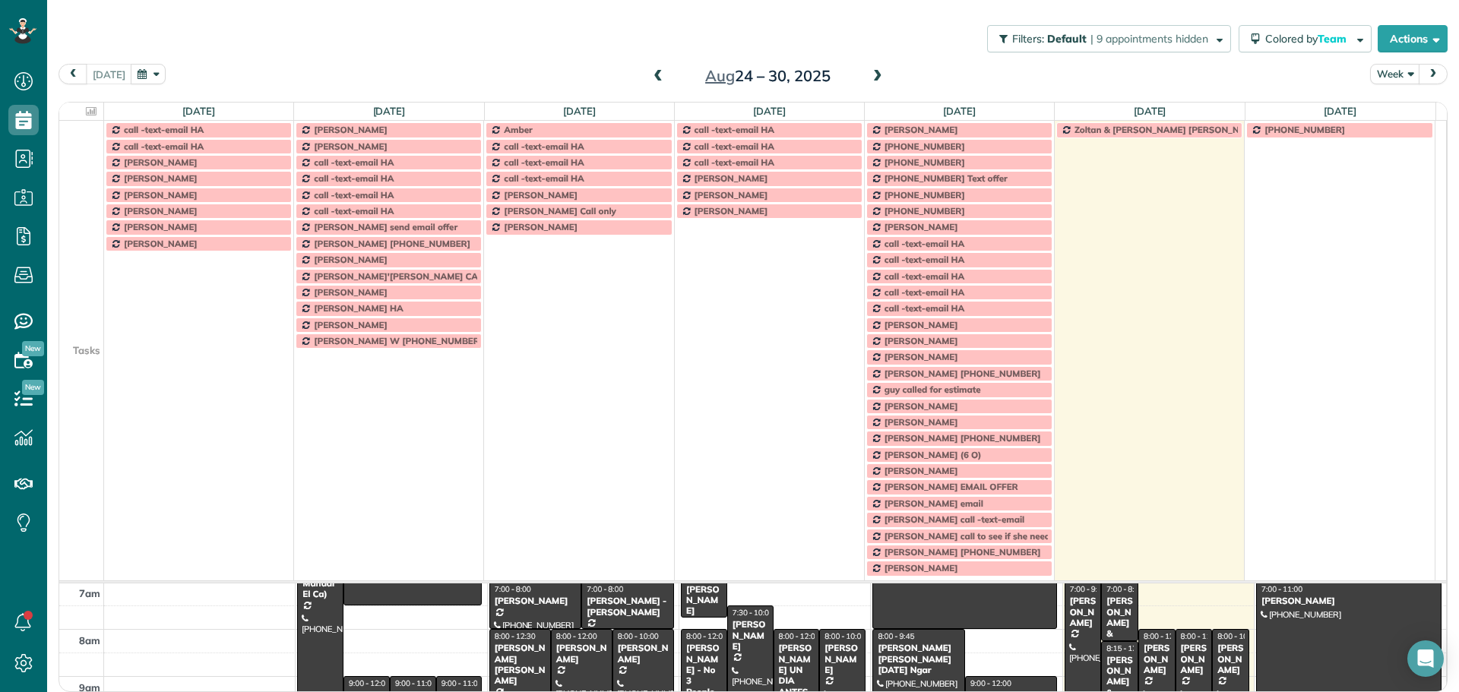
click at [99, 221] on td at bounding box center [81, 227] width 45 height 16
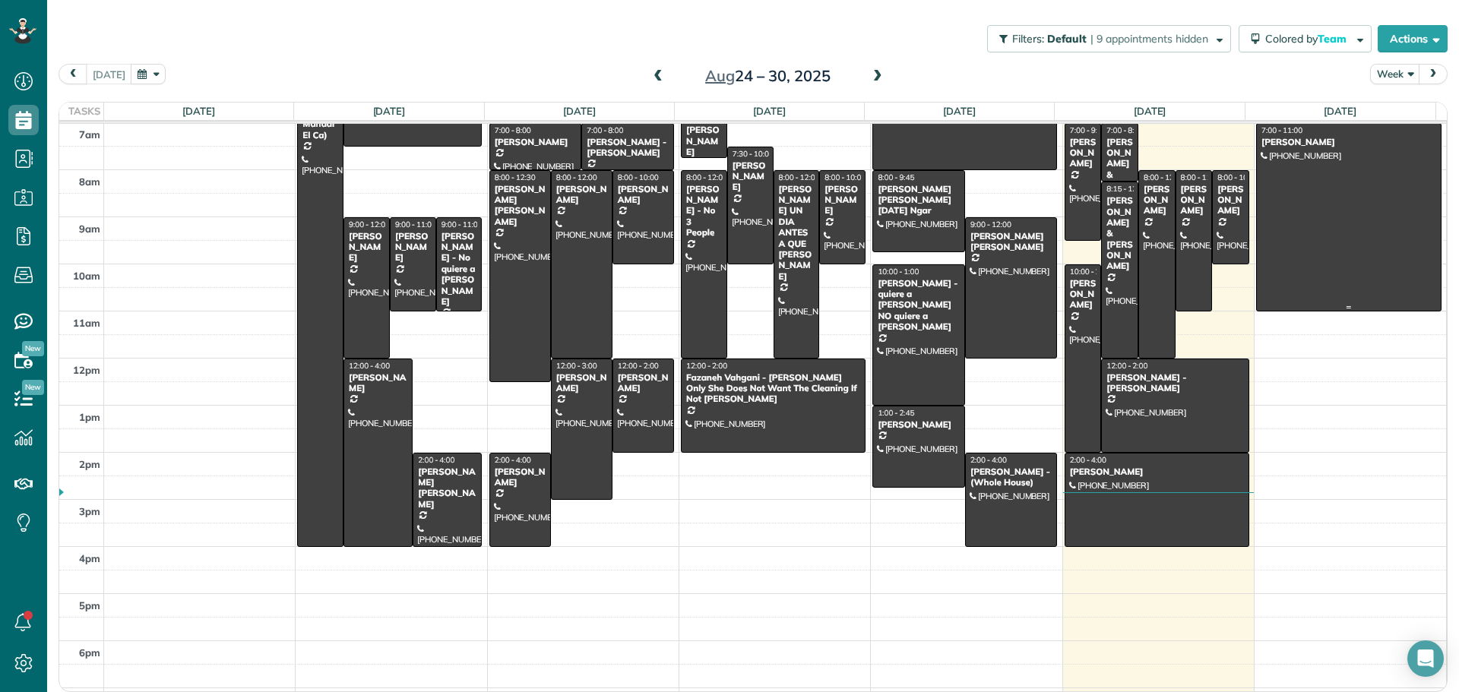
click at [1344, 238] on div at bounding box center [1349, 217] width 184 height 187
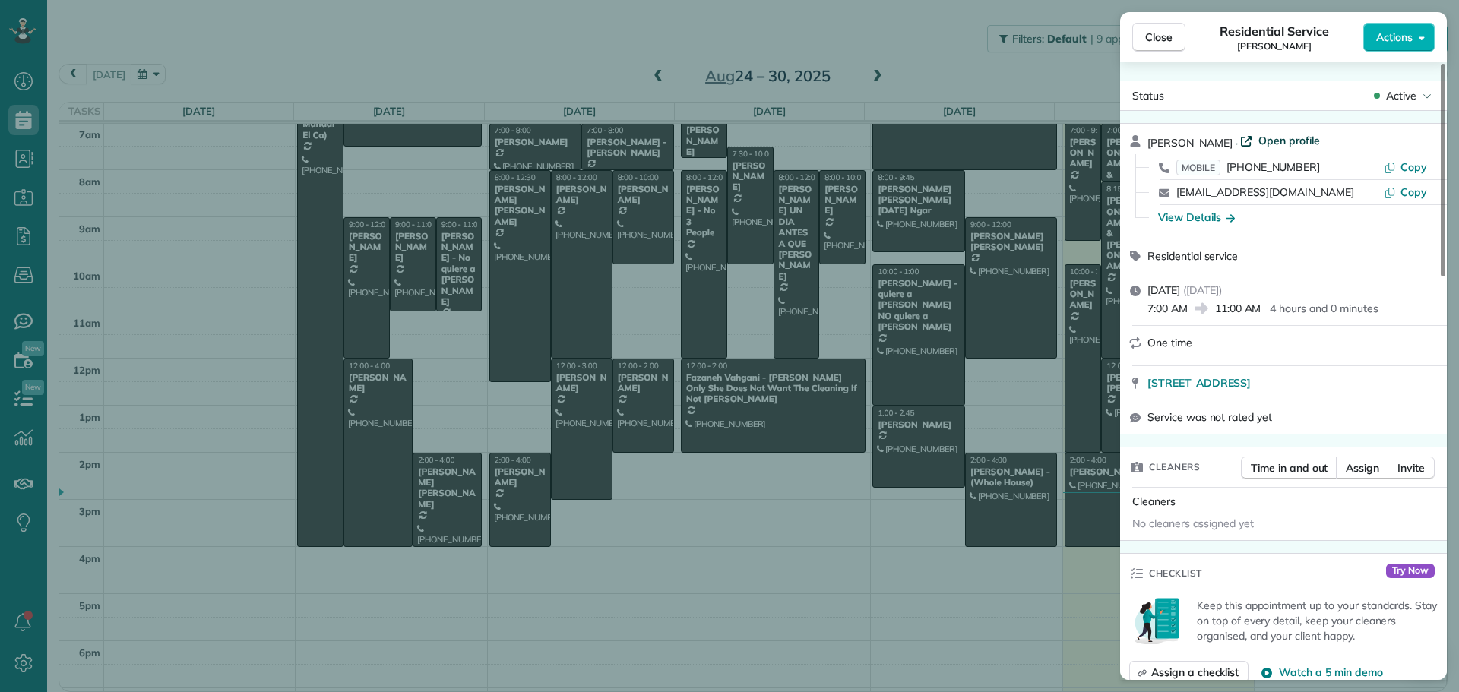
click at [1281, 140] on span "Open profile" at bounding box center [1290, 140] width 62 height 15
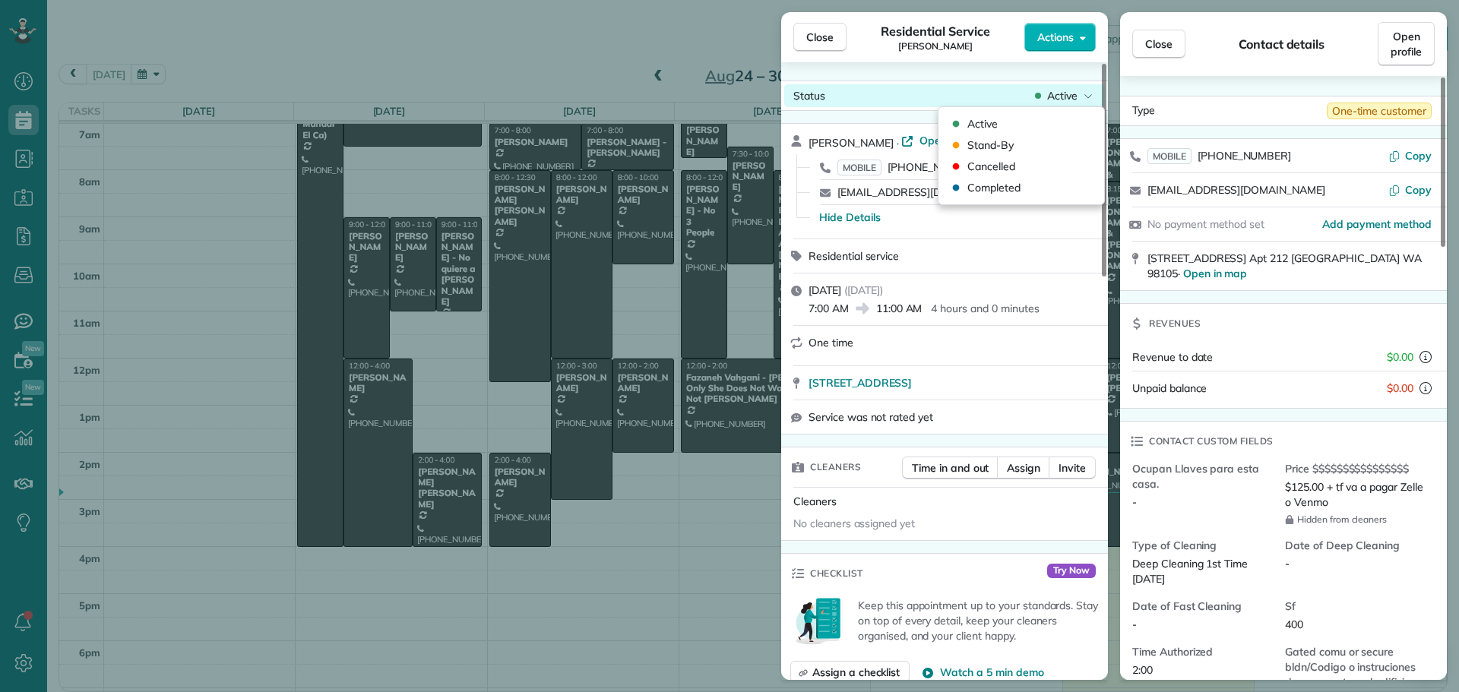
click at [1066, 98] on span "Active" at bounding box center [1062, 95] width 30 height 15
click at [936, 93] on div "Status Active" at bounding box center [944, 95] width 321 height 23
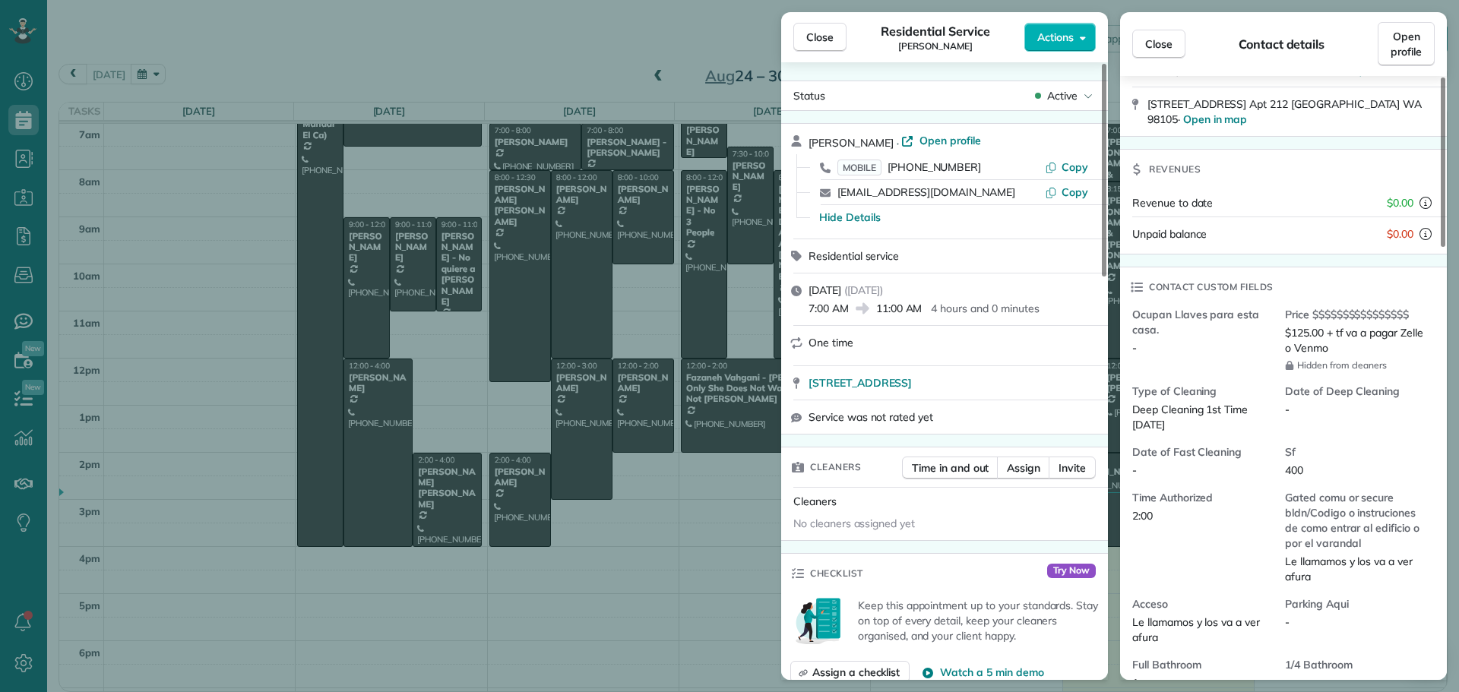
scroll to position [231, 0]
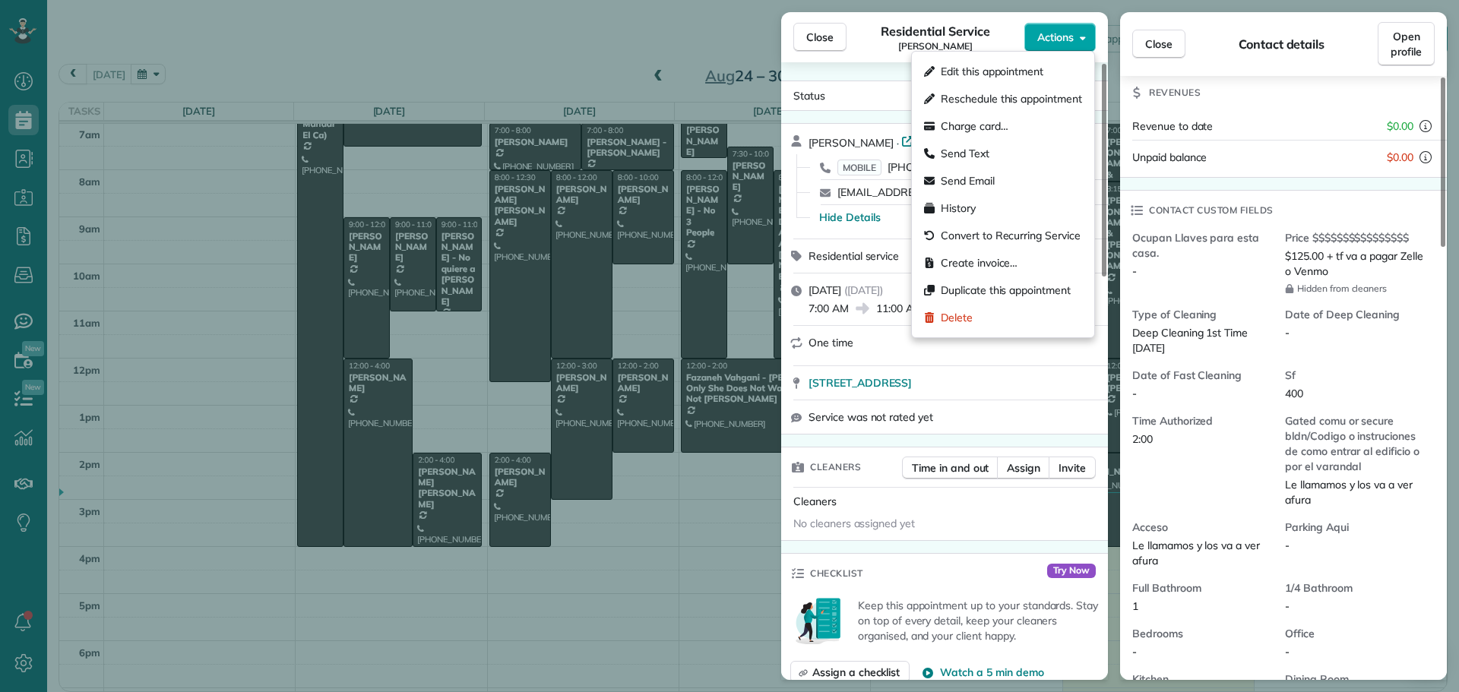
click at [1071, 39] on span "Actions" at bounding box center [1055, 37] width 36 height 15
click at [986, 180] on span "Send Email" at bounding box center [968, 180] width 54 height 15
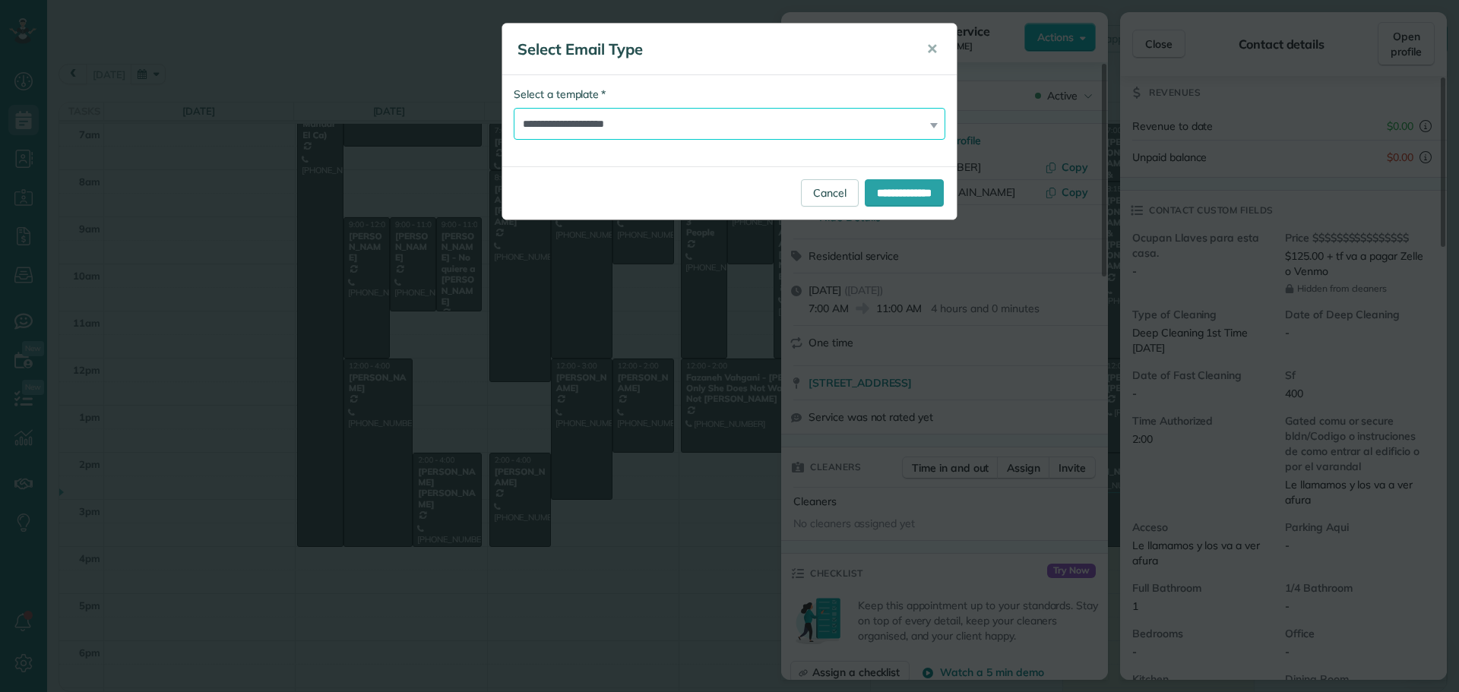
click at [609, 132] on select "**********" at bounding box center [730, 124] width 432 height 32
select select "****"
click at [514, 108] on select "**********" at bounding box center [730, 124] width 432 height 32
click at [904, 192] on input "**********" at bounding box center [904, 192] width 79 height 27
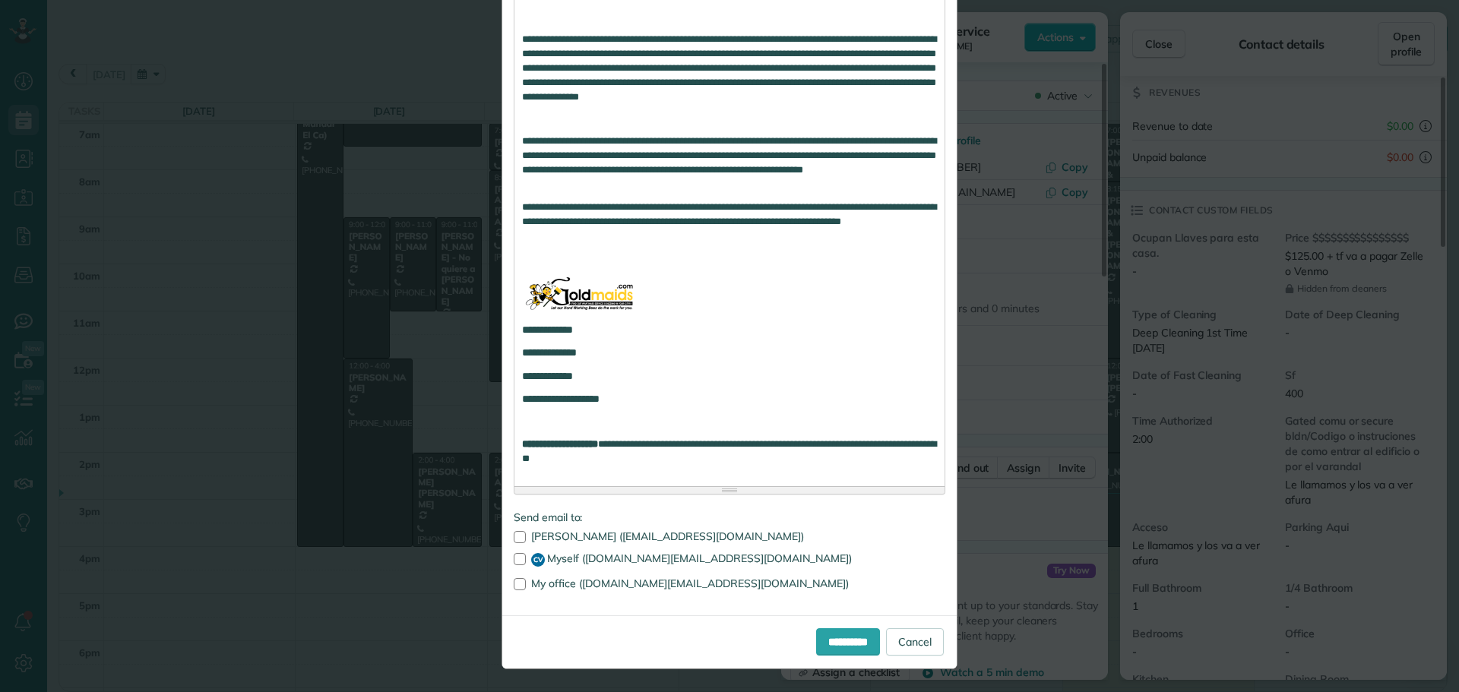
scroll to position [2402, 0]
click at [829, 646] on input "**********" at bounding box center [848, 642] width 64 height 27
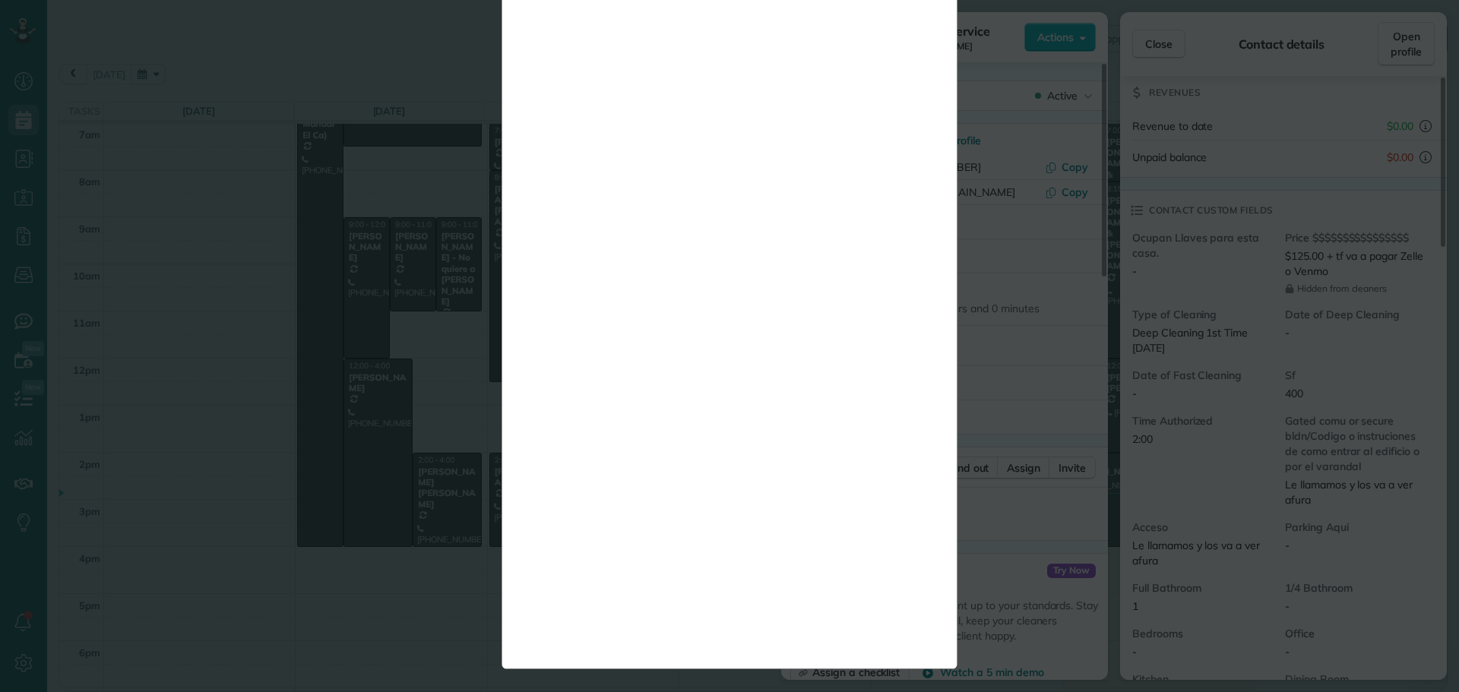
scroll to position [0, 0]
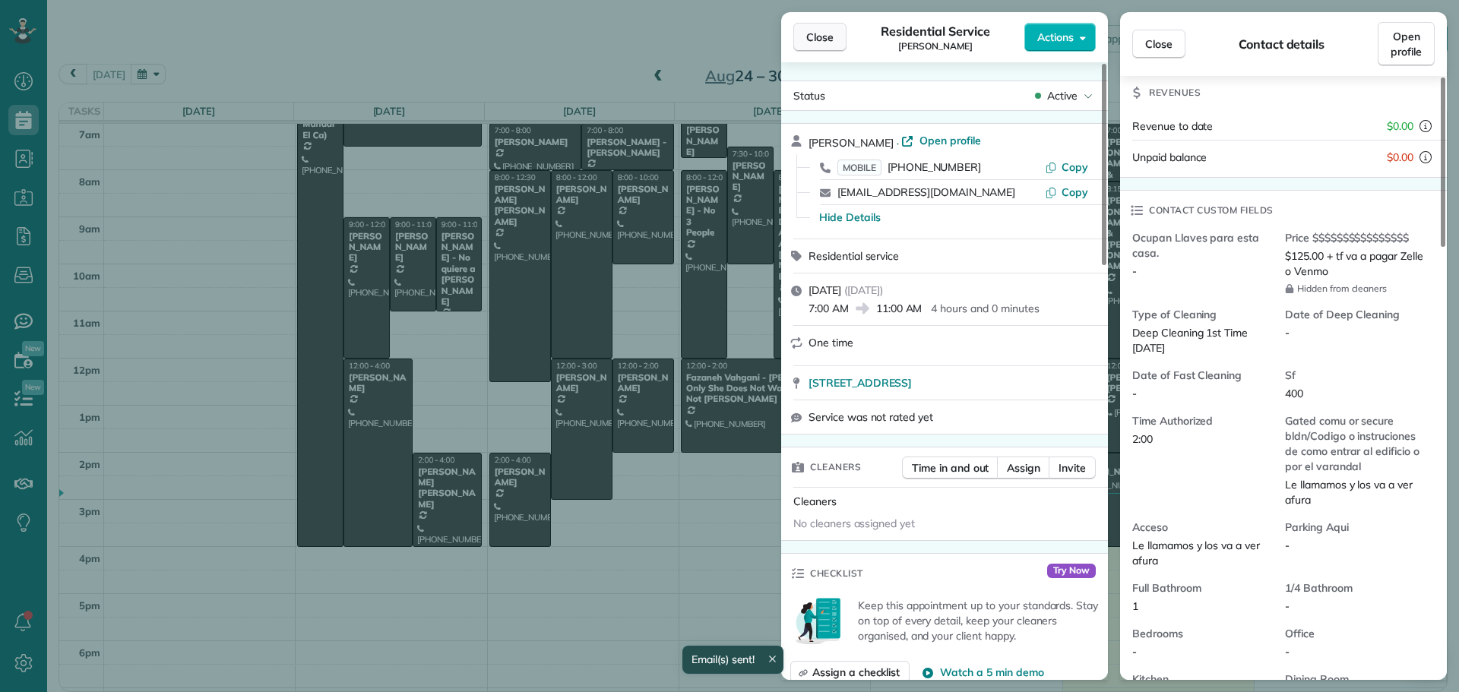
click at [819, 35] on span "Close" at bounding box center [819, 37] width 27 height 15
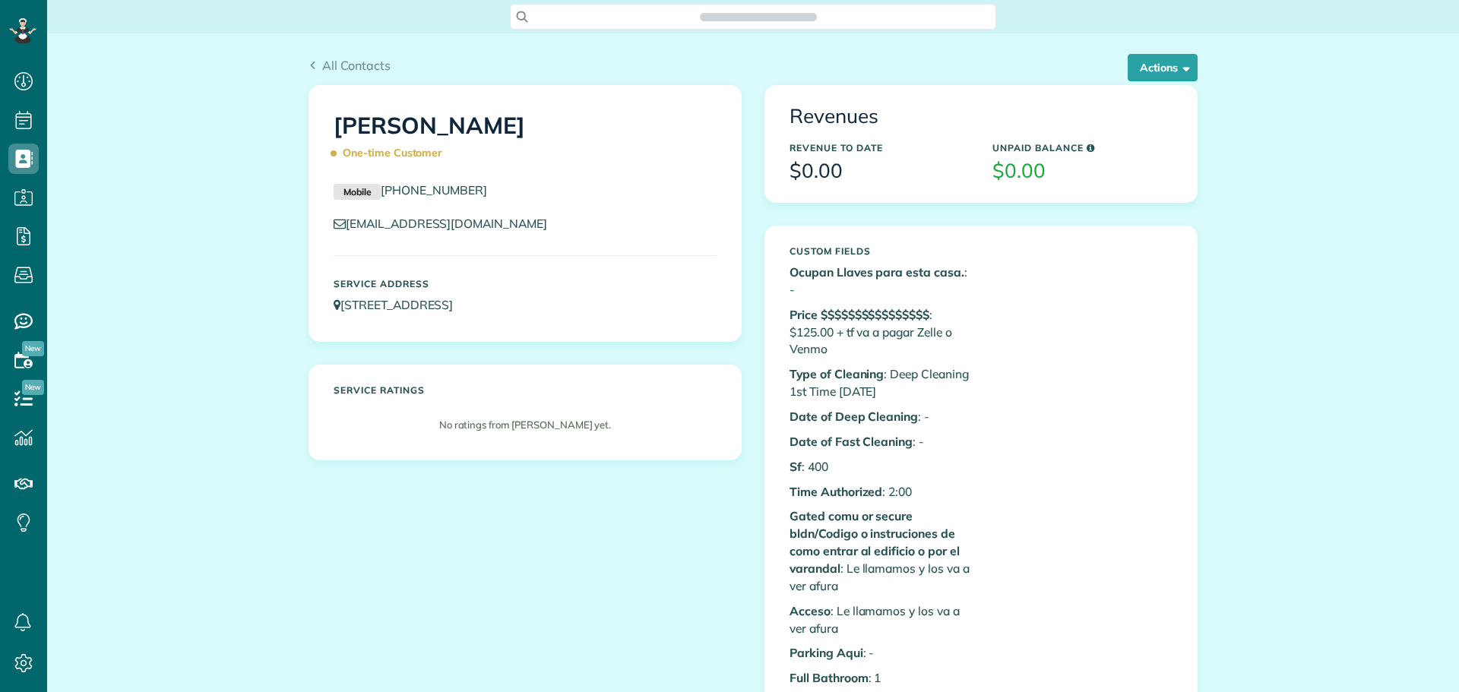
scroll to position [7, 7]
click at [1148, 68] on button "Actions" at bounding box center [1163, 67] width 70 height 27
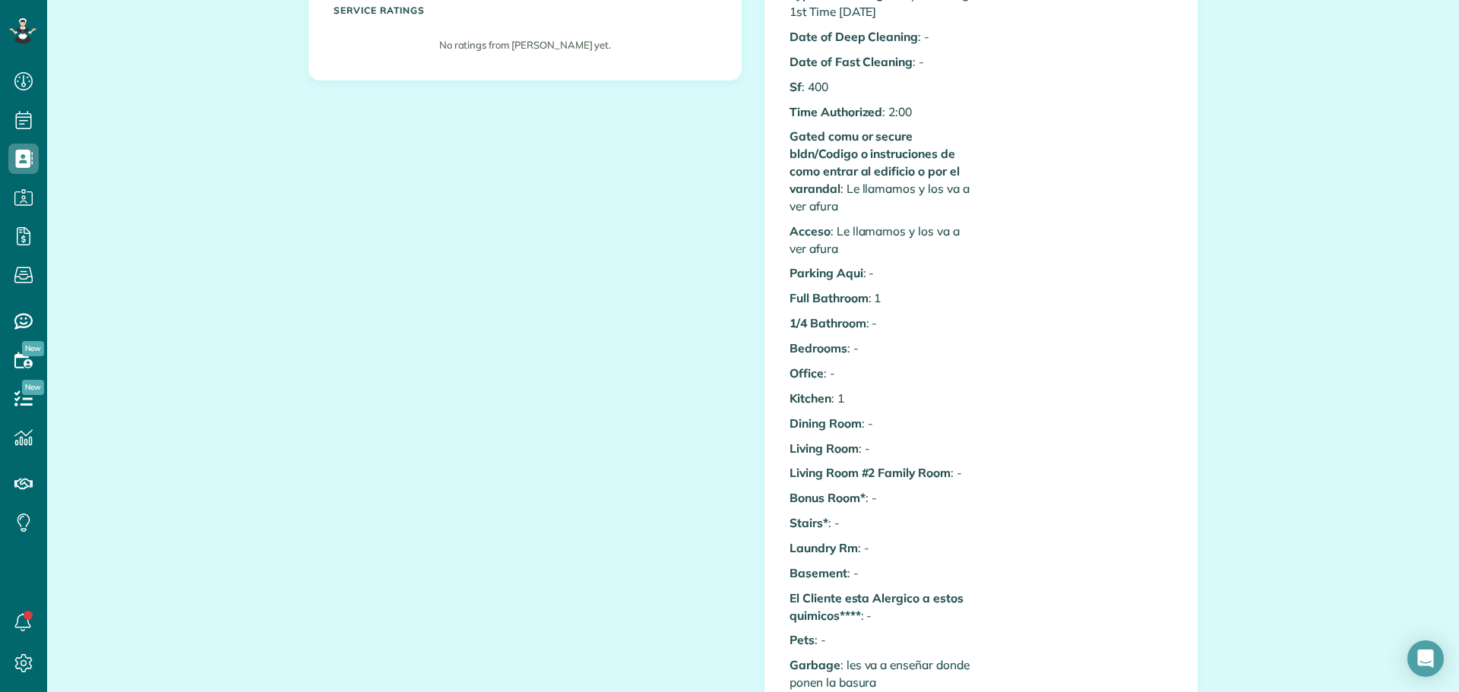
drag, startPoint x: 1125, startPoint y: 382, endPoint x: 1094, endPoint y: 380, distance: 31.2
click at [1124, 382] on div "Custom Fields Ocupan Llaves para esta casa. : - Price $$$$$$$$$$$$$$$$ : $125.0…" at bounding box center [981, 527] width 406 height 1337
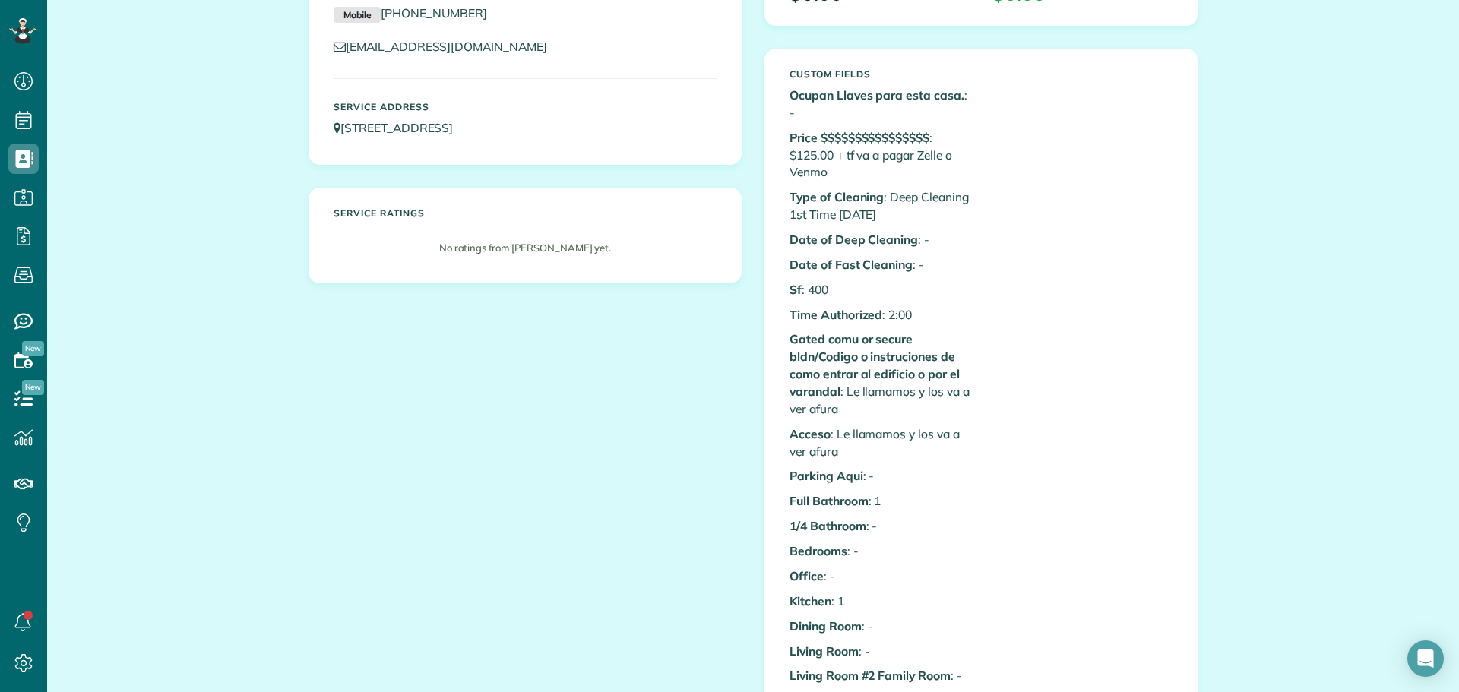
scroll to position [152, 0]
